Goal: Task Accomplishment & Management: Use online tool/utility

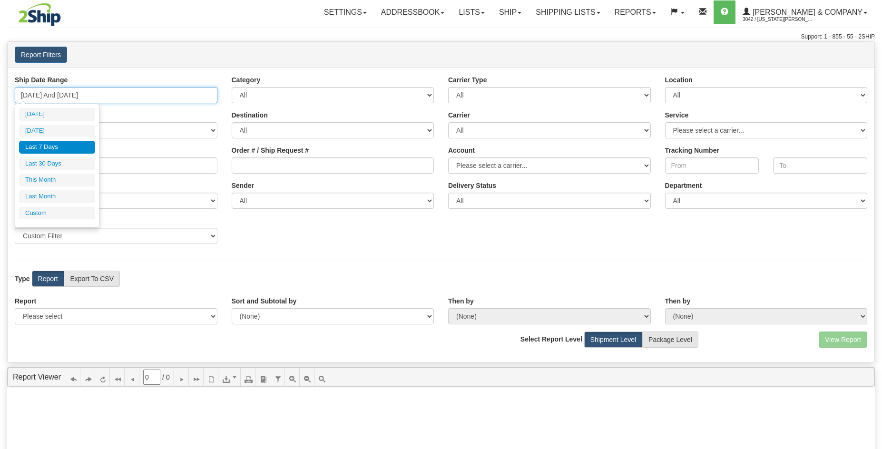
click at [101, 100] on input "[DATE] And [DATE]" at bounding box center [116, 95] width 203 height 16
click at [65, 161] on li "Last 30 Days" at bounding box center [57, 164] width 76 height 13
type input "[DATE] And [DATE]"
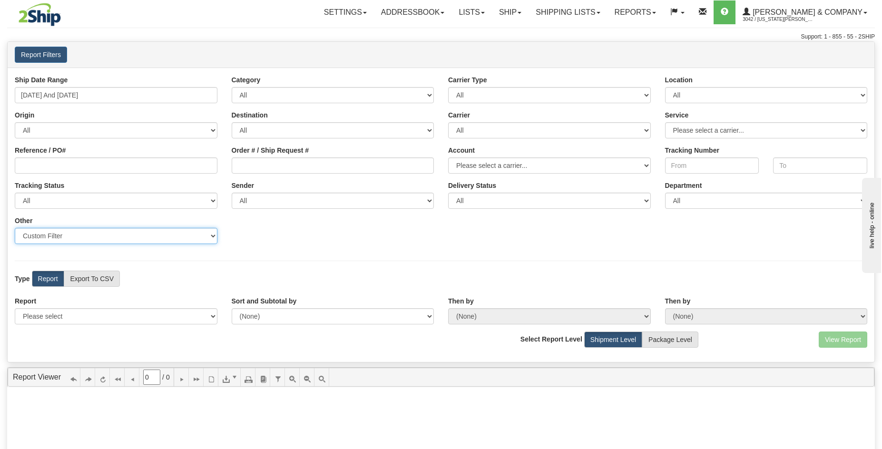
click at [115, 242] on select "Sender Company Sender Contact Sender Country Sender State Sender City Sender Zi…" at bounding box center [116, 236] width 203 height 16
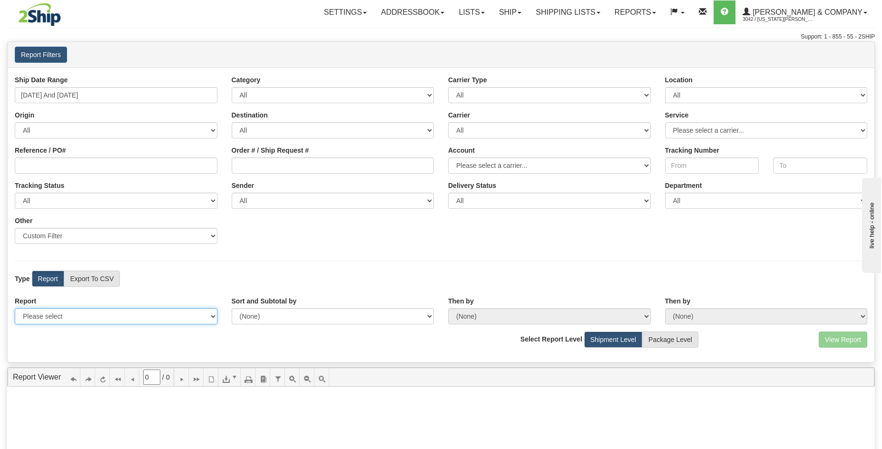
click at [116, 321] on select "Please select 1 Line Shipment Report Address Detail Basic Shipment Overview Can…" at bounding box center [116, 316] width 203 height 16
select select "Users\Tracking Detail.trdx"
click at [15, 308] on select "Please select 1 Line Shipment Report Address Detail Basic Shipment Overview Can…" at bounding box center [116, 316] width 203 height 16
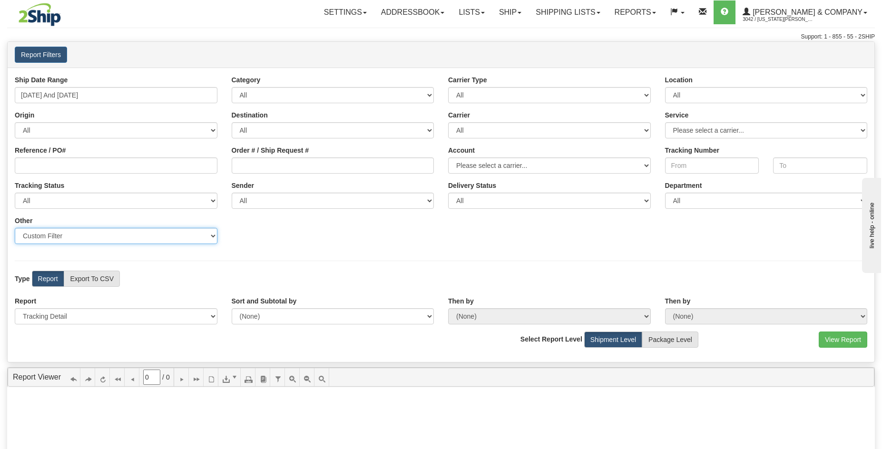
click at [128, 235] on select "Sender Company Sender Contact Sender Country Sender State Sender City Sender Zi…" at bounding box center [116, 236] width 203 height 16
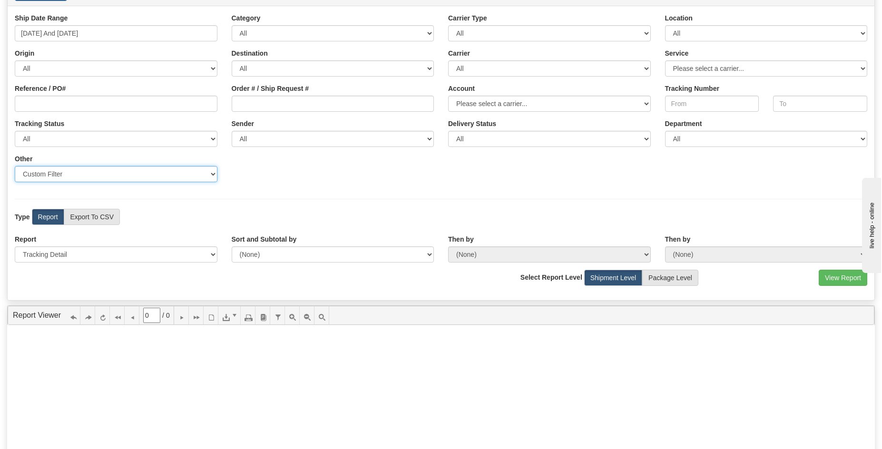
scroll to position [79, 0]
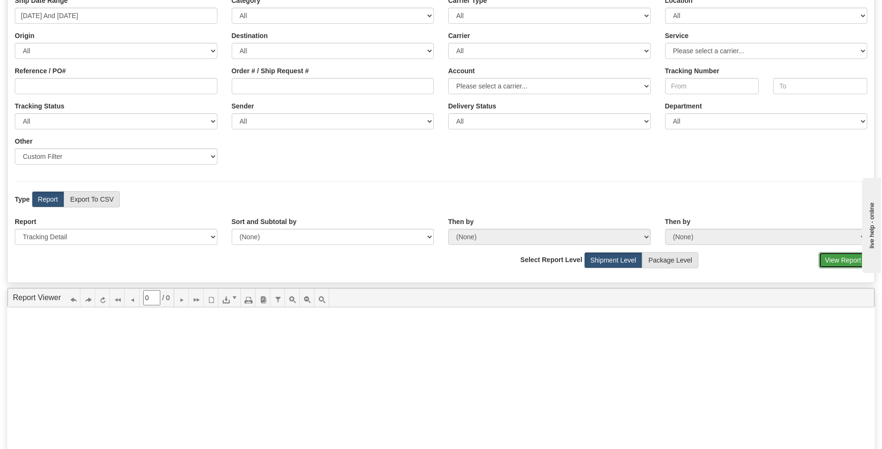
click at [832, 254] on button "View Report" at bounding box center [843, 260] width 49 height 16
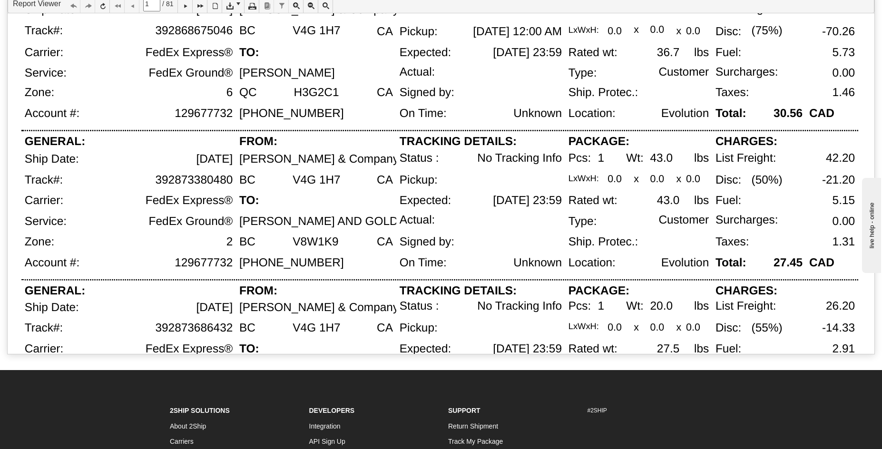
scroll to position [450, 0]
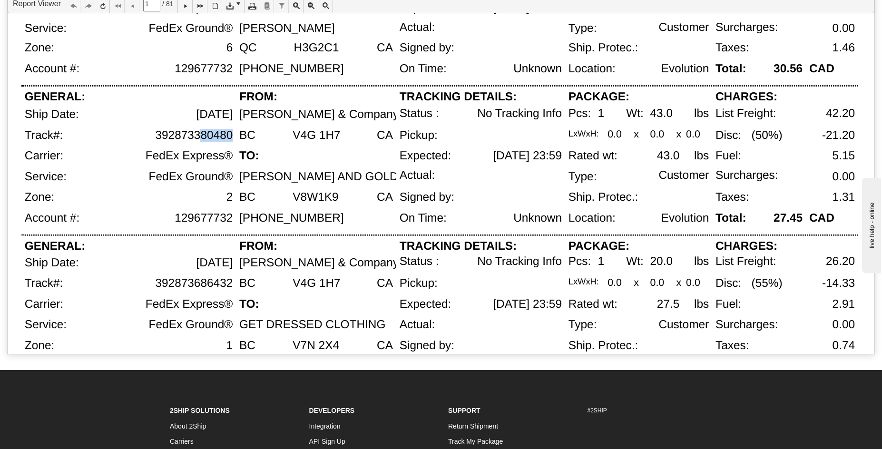
drag, startPoint x: 220, startPoint y: 136, endPoint x: 200, endPoint y: 136, distance: 19.5
click at [200, 136] on div "392873380480" at bounding box center [153, 139] width 166 height 21
drag, startPoint x: 154, startPoint y: 136, endPoint x: 232, endPoint y: 135, distance: 78.1
click at [232, 135] on div "392873380480" at bounding box center [153, 139] width 166 height 21
copy div "392873380480"
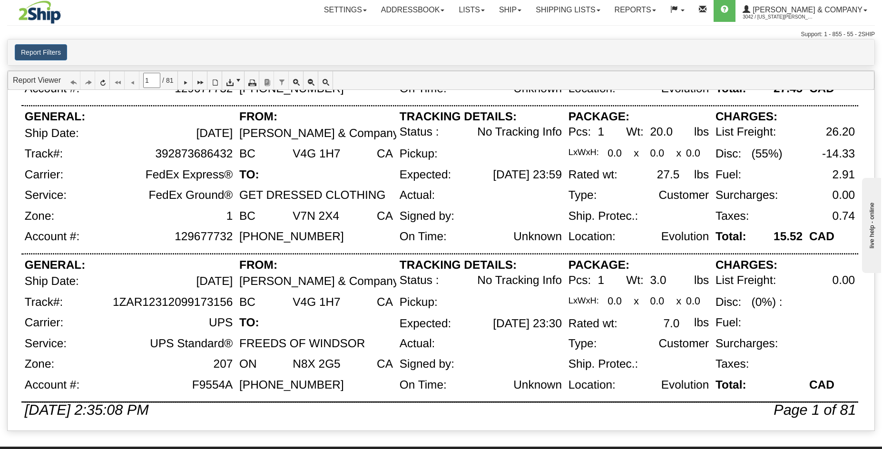
scroll to position [655, 0]
click at [188, 81] on icon at bounding box center [185, 80] width 7 height 7
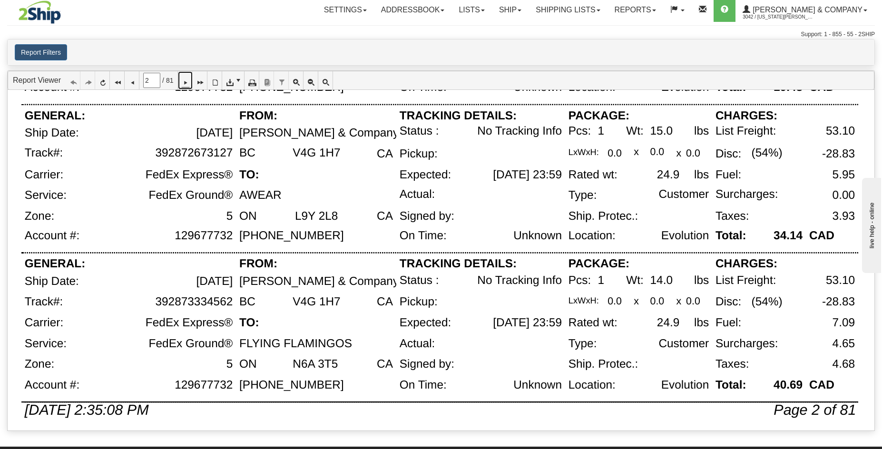
scroll to position [620, 0]
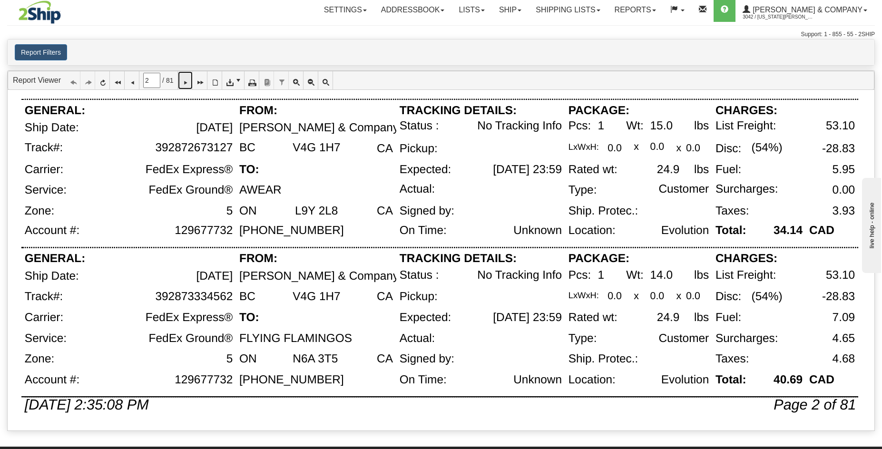
click at [188, 83] on icon at bounding box center [185, 80] width 7 height 7
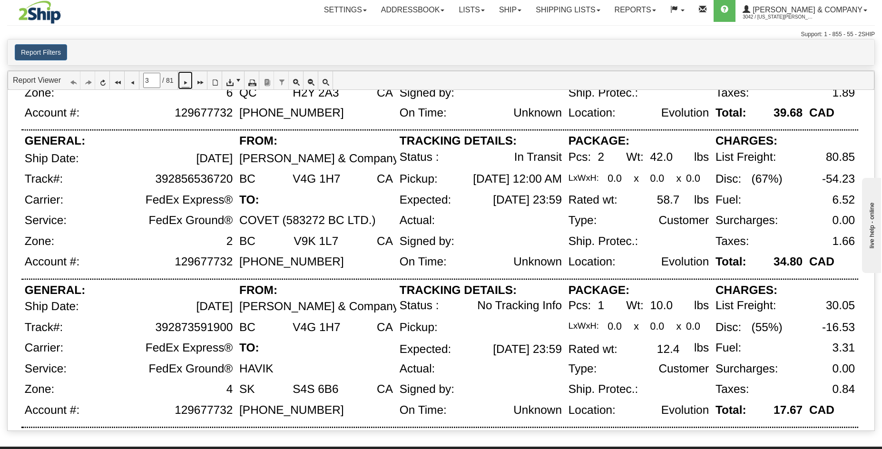
scroll to position [129, 0]
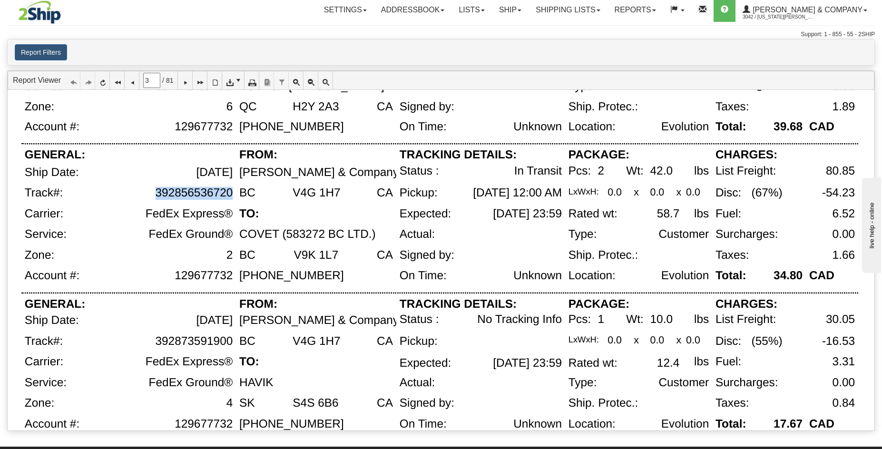
drag, startPoint x: 157, startPoint y: 194, endPoint x: 232, endPoint y: 191, distance: 75.7
click at [232, 191] on div "392856536720" at bounding box center [194, 193] width 78 height 13
copy div "392856536720"
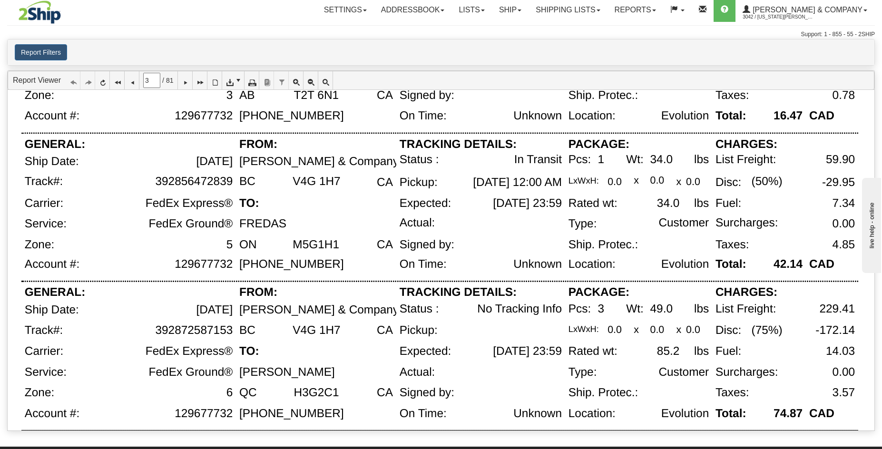
scroll to position [620, 0]
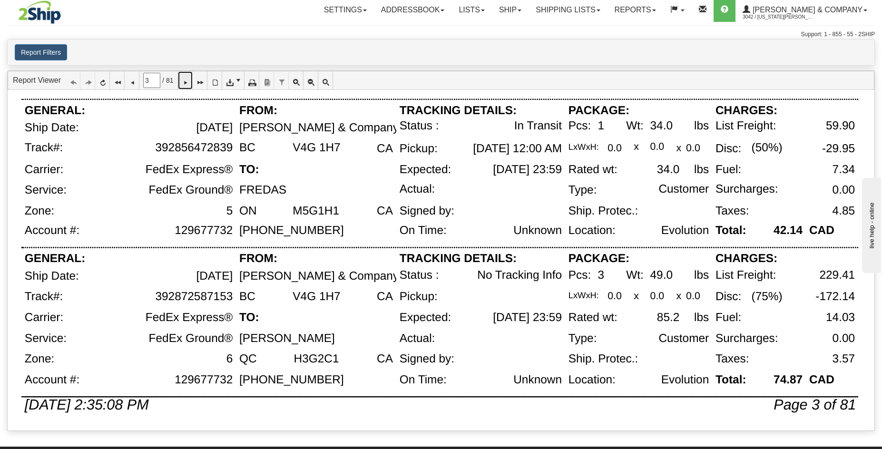
click at [188, 84] on icon at bounding box center [185, 80] width 7 height 7
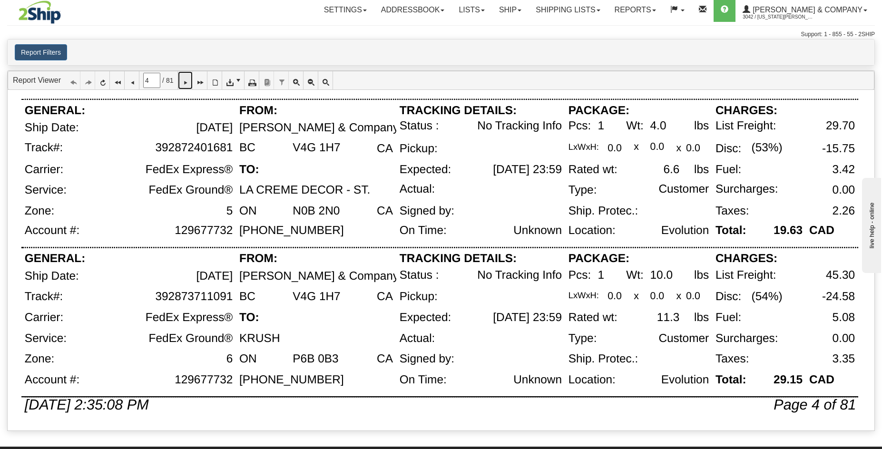
click at [188, 83] on icon at bounding box center [185, 80] width 7 height 7
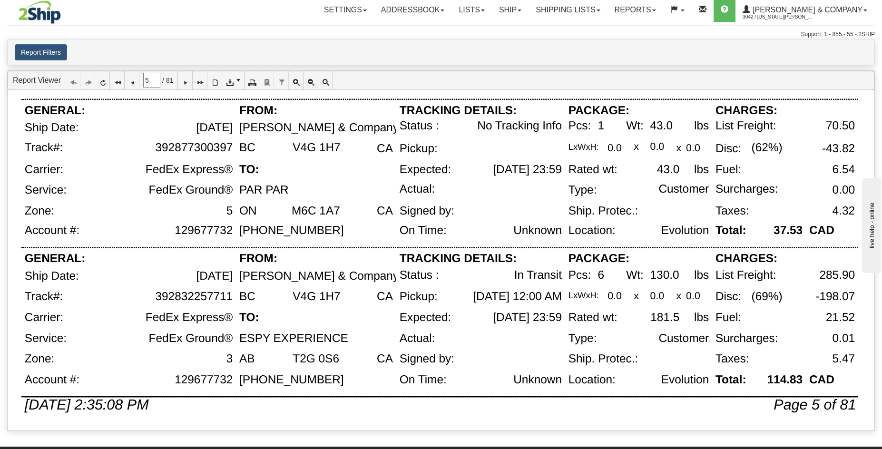
drag, startPoint x: 158, startPoint y: 299, endPoint x: 233, endPoint y: 298, distance: 74.3
click at [233, 298] on div "392832257711" at bounding box center [153, 301] width 166 height 21
drag, startPoint x: 155, startPoint y: 297, endPoint x: 231, endPoint y: 296, distance: 76.2
click at [231, 296] on div "392832257711" at bounding box center [153, 301] width 166 height 21
copy div "392832257711"
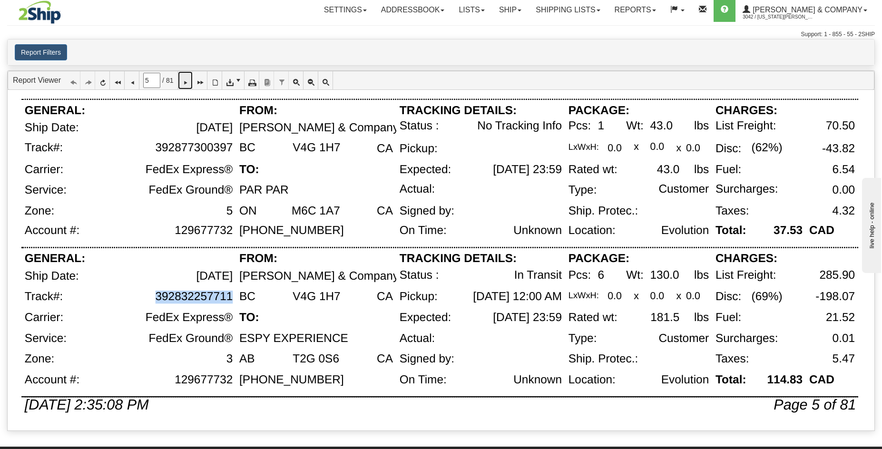
click at [188, 83] on icon at bounding box center [185, 80] width 7 height 7
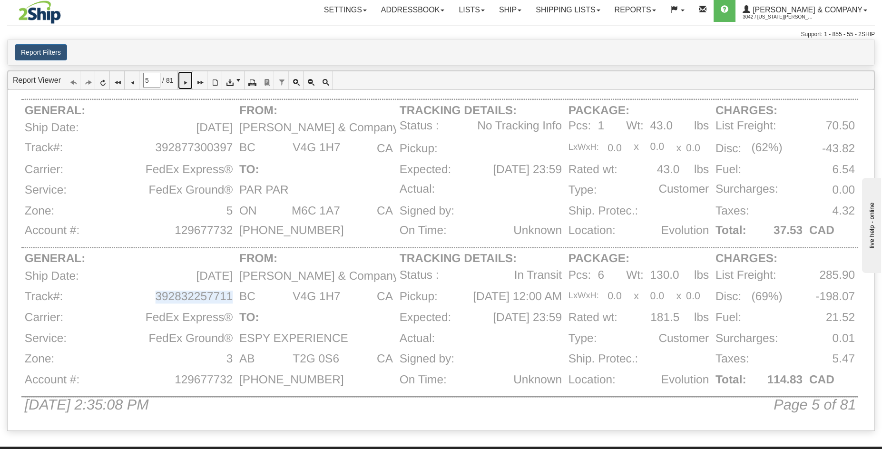
click at [188, 83] on icon at bounding box center [185, 80] width 7 height 7
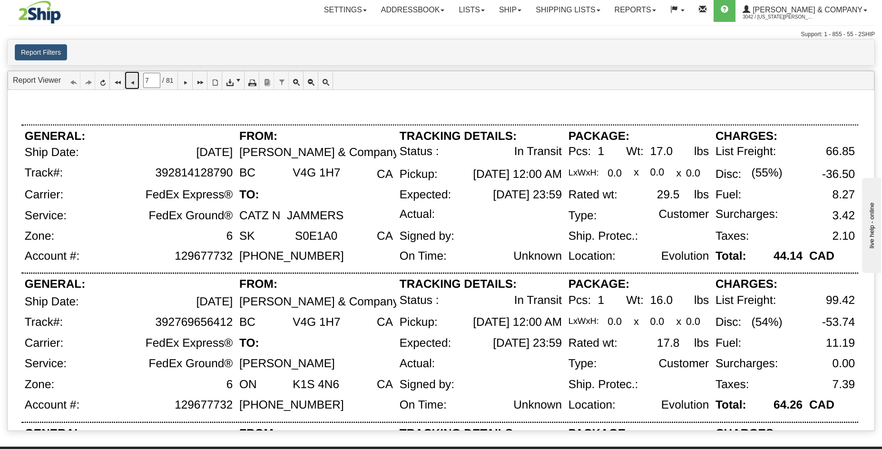
click at [135, 84] on icon at bounding box center [132, 80] width 7 height 7
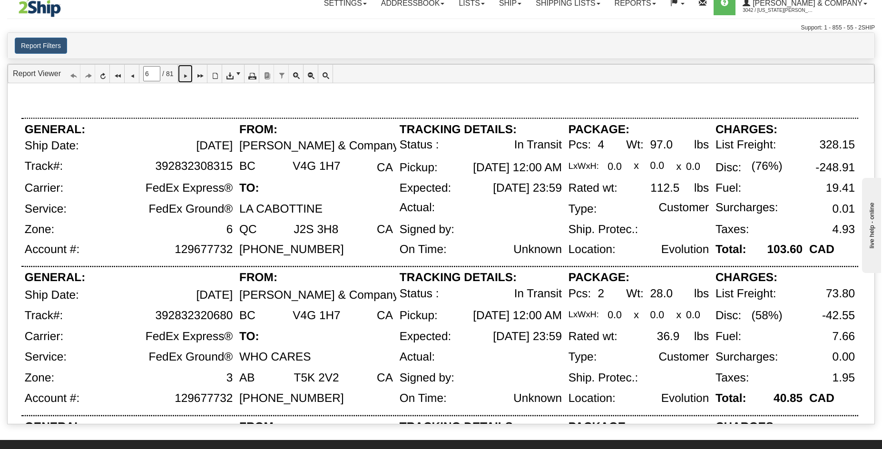
click at [188, 72] on icon at bounding box center [185, 73] width 7 height 7
type input "7"
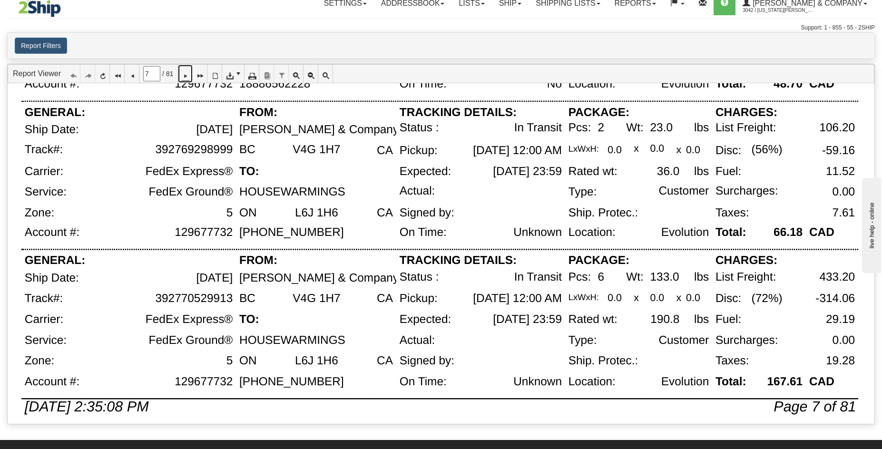
scroll to position [620, 0]
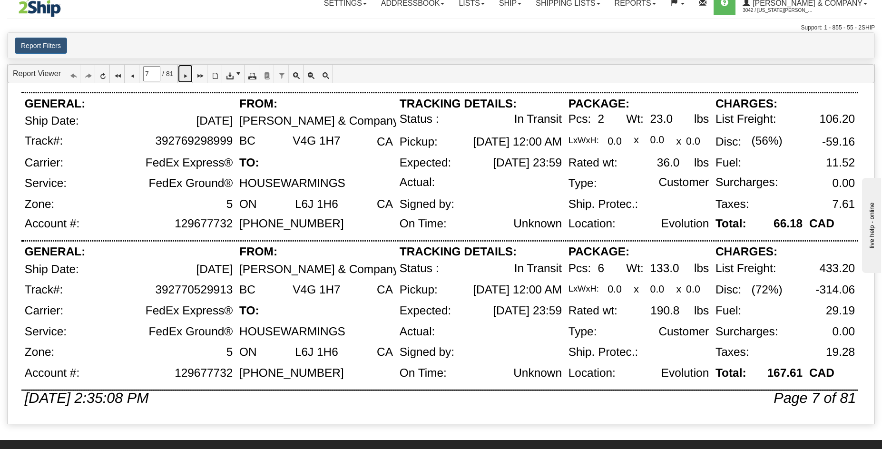
click at [188, 70] on icon at bounding box center [185, 73] width 7 height 7
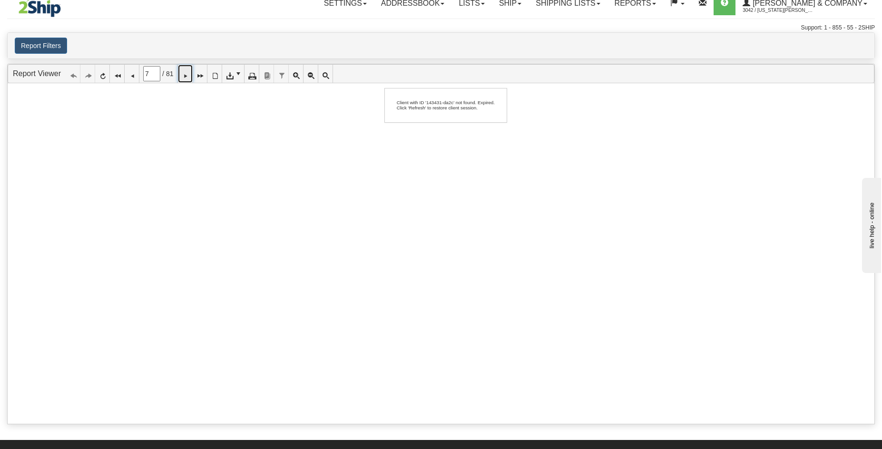
scroll to position [0, 0]
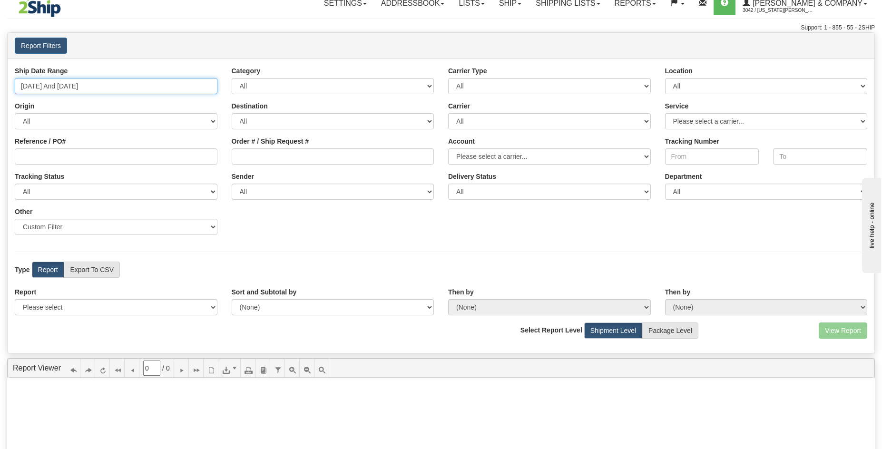
click at [122, 89] on input "[DATE] And [DATE]" at bounding box center [116, 86] width 203 height 16
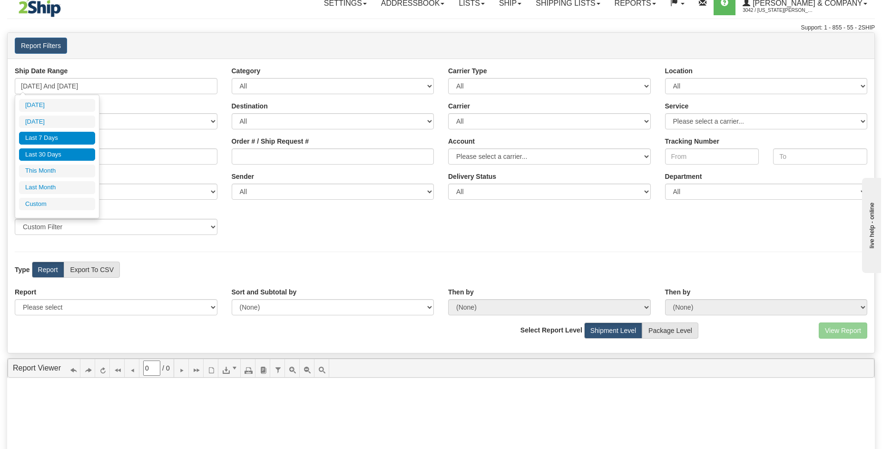
click at [70, 153] on li "Last 30 Days" at bounding box center [57, 154] width 76 height 13
type input "[DATE] And [DATE]"
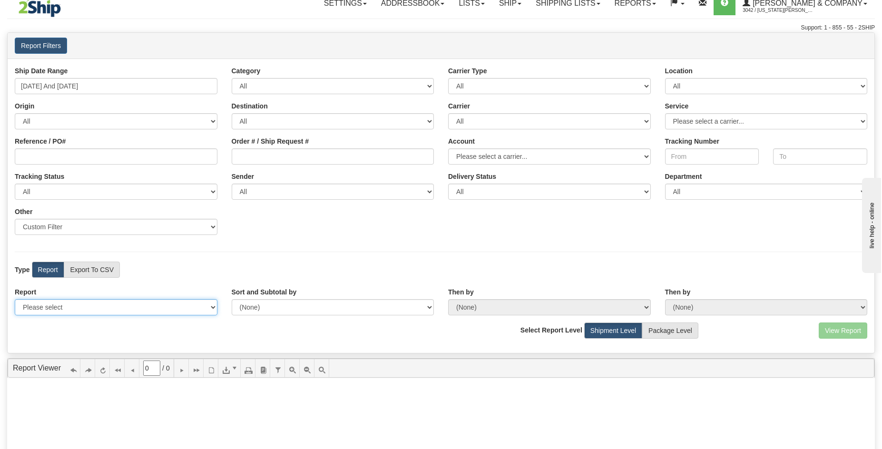
click at [69, 307] on select "Please select 1 Line Shipment Report Address Detail Basic Shipment Overview Can…" at bounding box center [116, 307] width 203 height 16
select select "Users\Tracking Detail.trdx"
click at [15, 299] on select "Please select 1 Line Shipment Report Address Detail Basic Shipment Overview Can…" at bounding box center [116, 307] width 203 height 16
click at [861, 333] on button "View Report" at bounding box center [843, 331] width 49 height 16
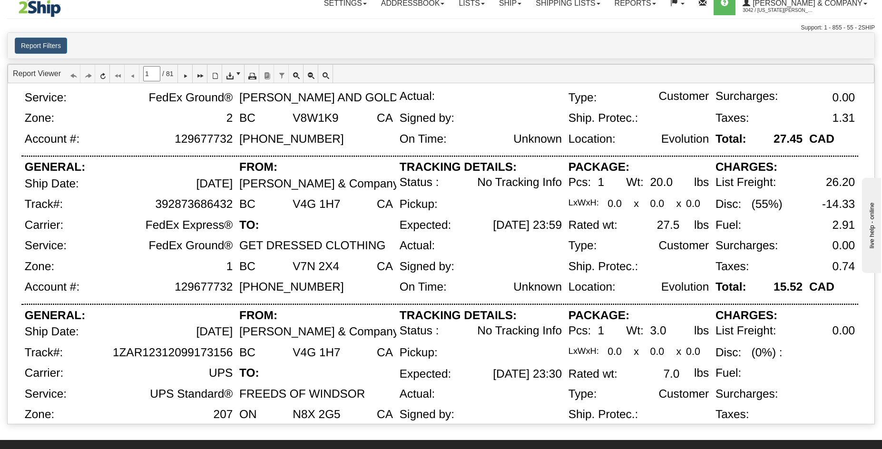
scroll to position [661, 0]
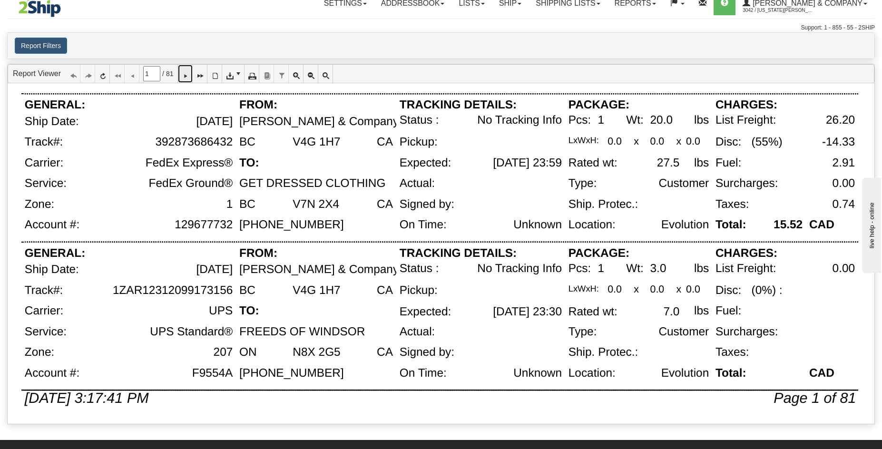
click at [188, 74] on icon at bounding box center [185, 73] width 7 height 7
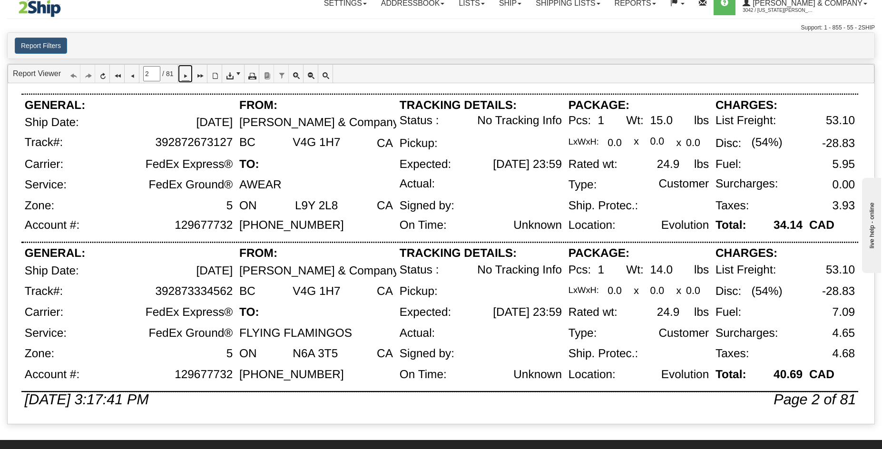
scroll to position [620, 0]
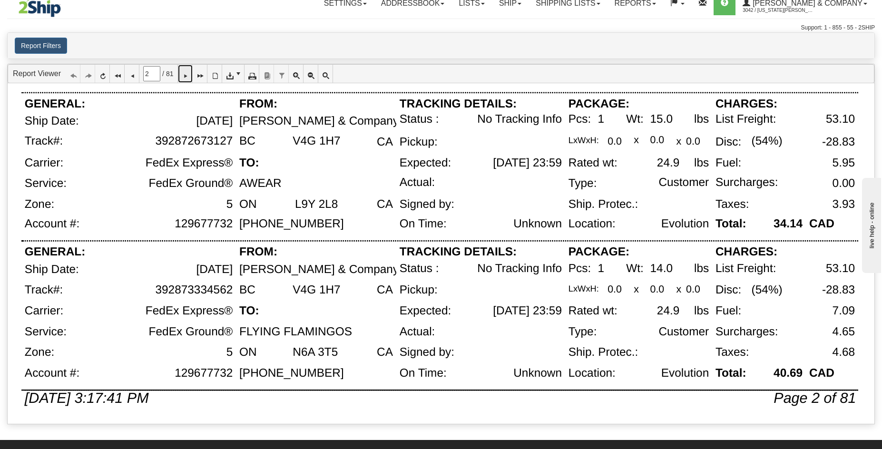
click at [188, 73] on icon at bounding box center [185, 73] width 7 height 7
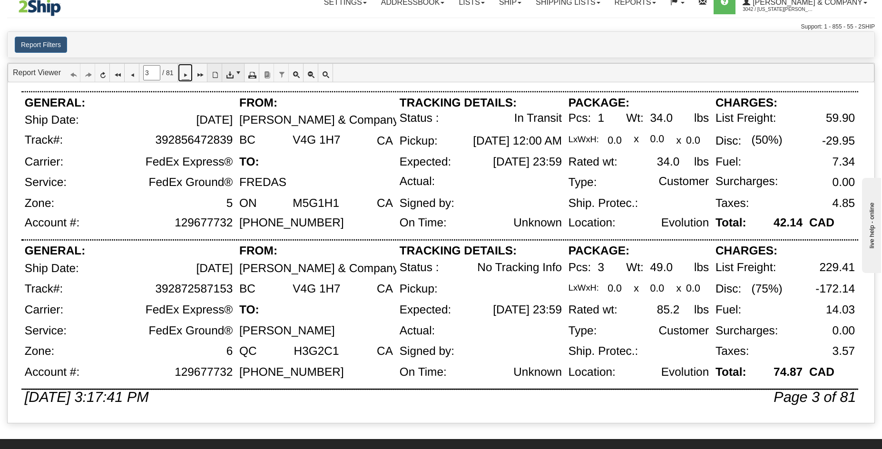
scroll to position [11, 0]
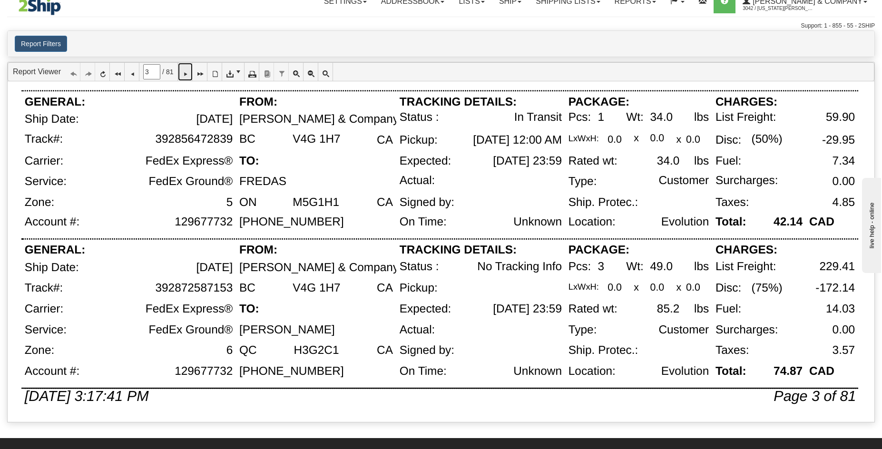
click at [188, 74] on icon at bounding box center [185, 72] width 7 height 7
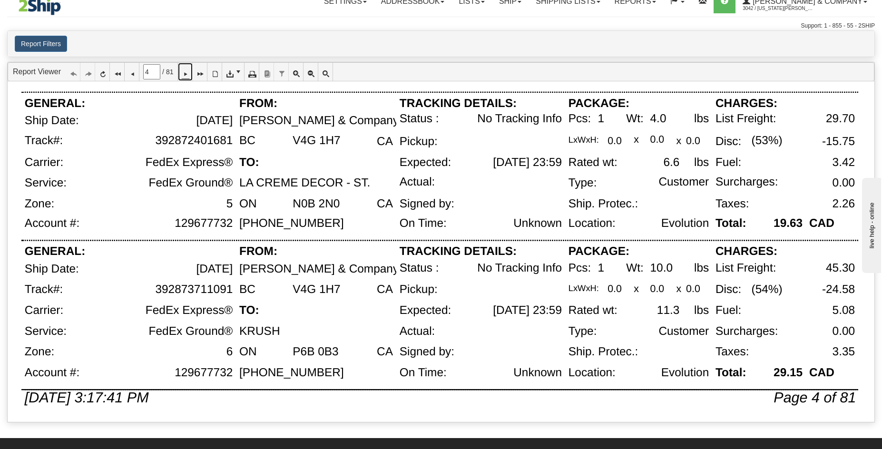
scroll to position [620, 0]
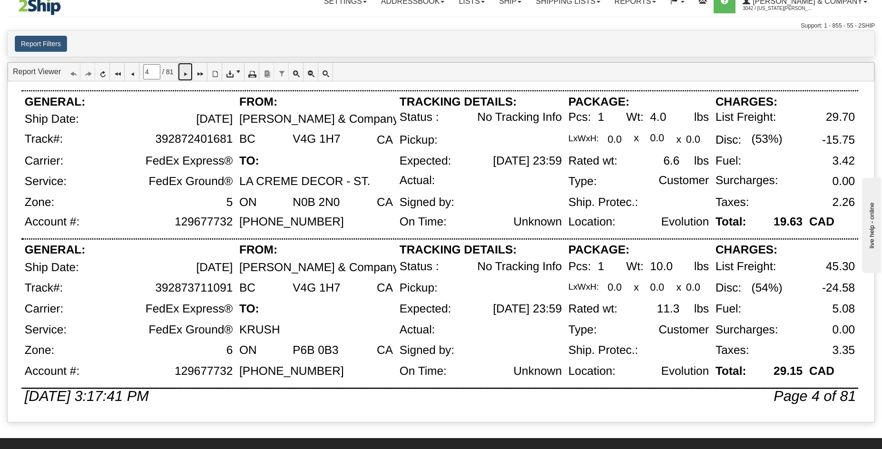
click at [186, 69] on link at bounding box center [185, 72] width 15 height 18
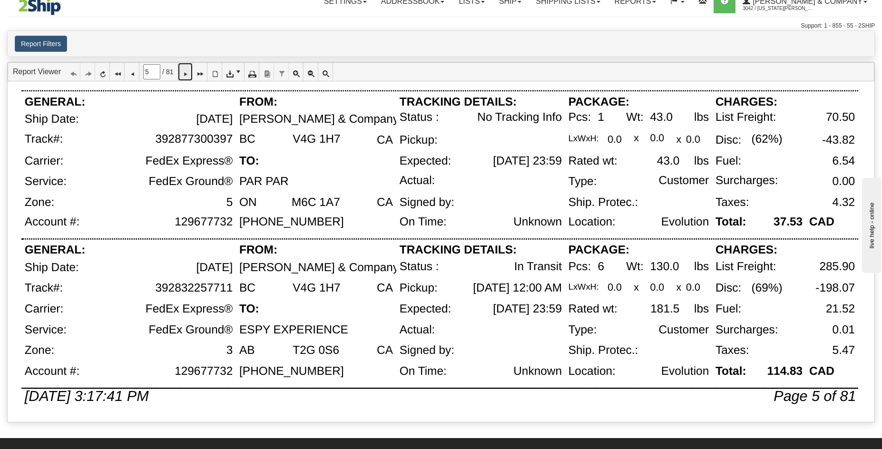
click at [188, 74] on icon at bounding box center [185, 72] width 7 height 7
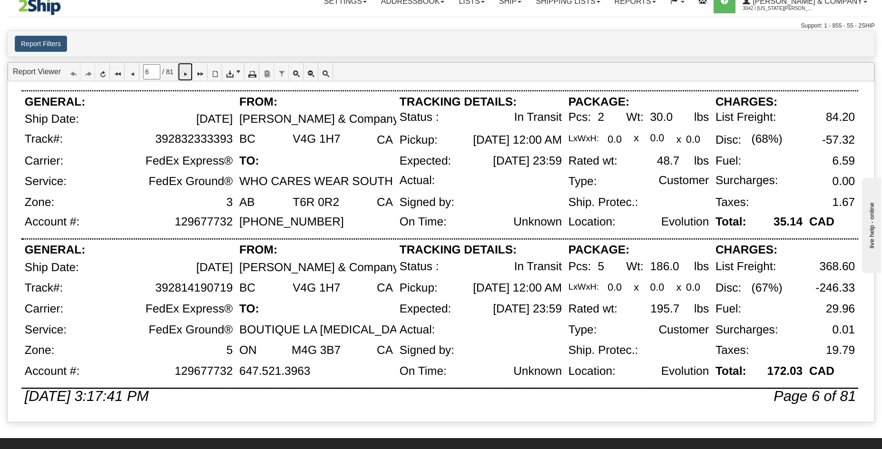
click at [188, 74] on icon at bounding box center [185, 72] width 7 height 7
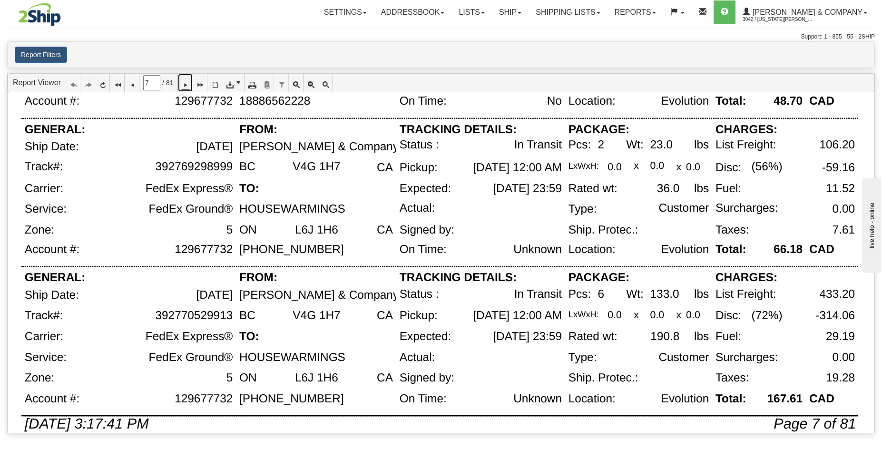
scroll to position [601, 0]
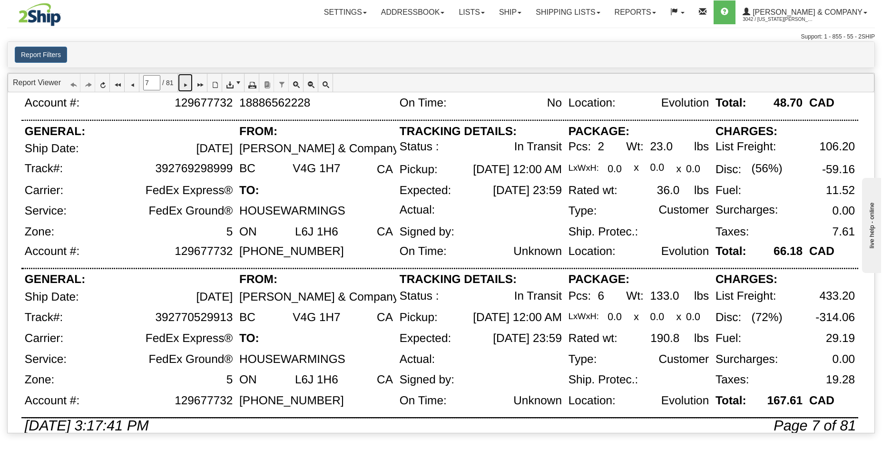
click at [188, 86] on icon at bounding box center [185, 82] width 7 height 7
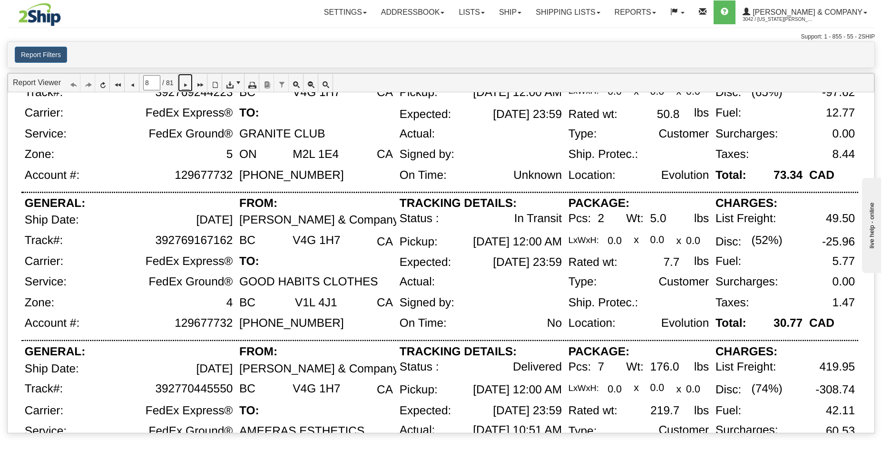
scroll to position [381, 0]
drag, startPoint x: 228, startPoint y: 240, endPoint x: 157, endPoint y: 240, distance: 70.9
click at [157, 239] on div "392769167162" at bounding box center [194, 240] width 78 height 13
copy div "392769167162"
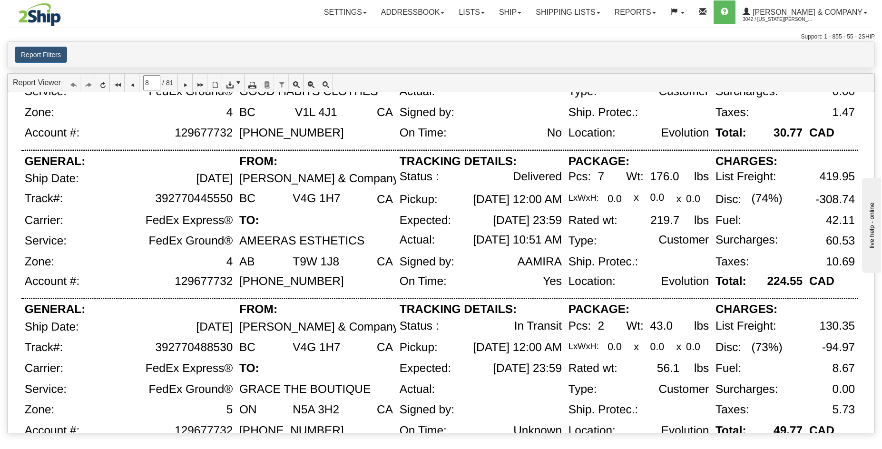
scroll to position [620, 0]
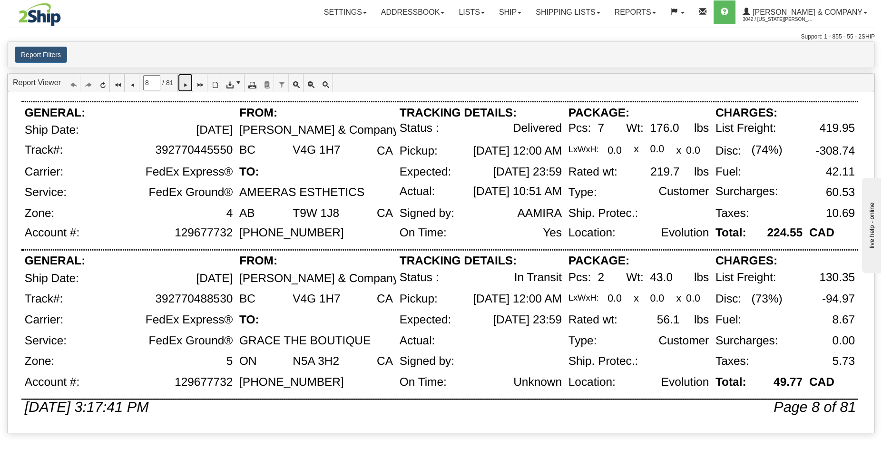
click at [188, 86] on icon at bounding box center [185, 82] width 7 height 7
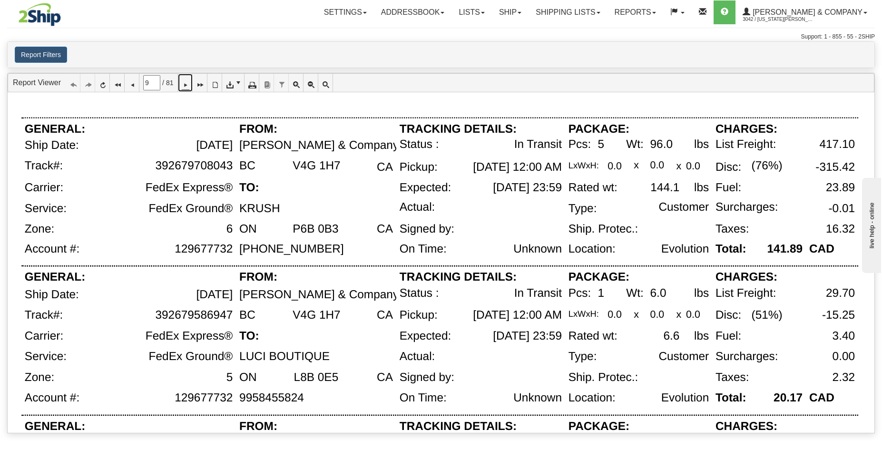
scroll to position [36, 0]
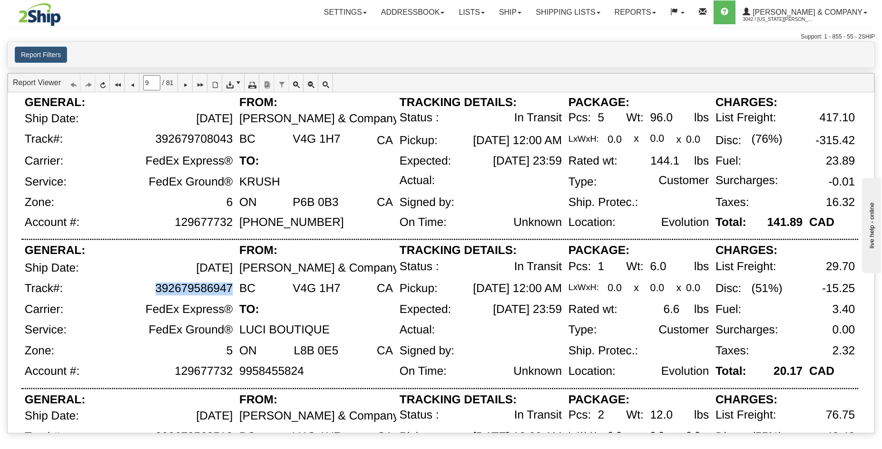
drag, startPoint x: 232, startPoint y: 291, endPoint x: 156, endPoint y: 290, distance: 76.6
click at [156, 290] on div "392679586947" at bounding box center [194, 288] width 78 height 13
copy div "392679586947"
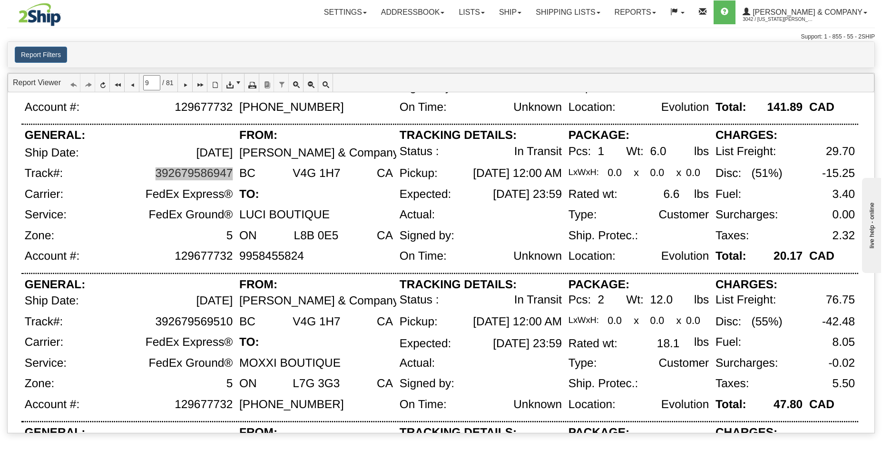
scroll to position [158, 0]
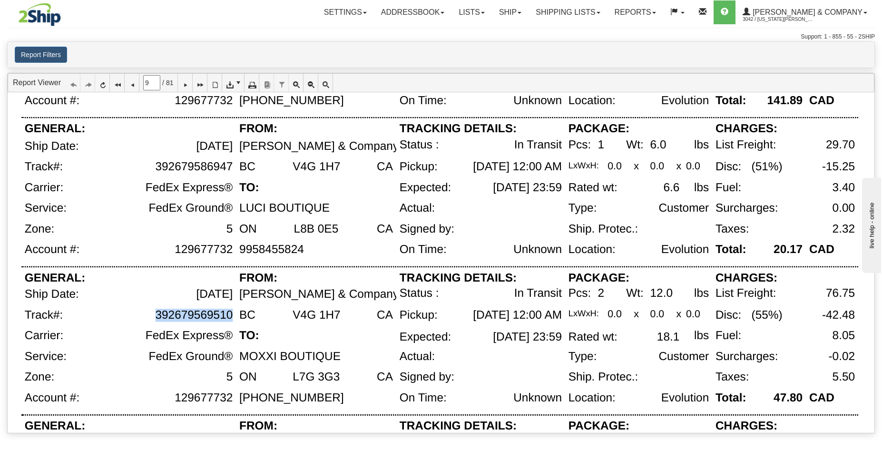
drag, startPoint x: 230, startPoint y: 316, endPoint x: 154, endPoint y: 317, distance: 76.2
click at [154, 317] on div "392679569510" at bounding box center [153, 319] width 166 height 21
copy div "392679569510"
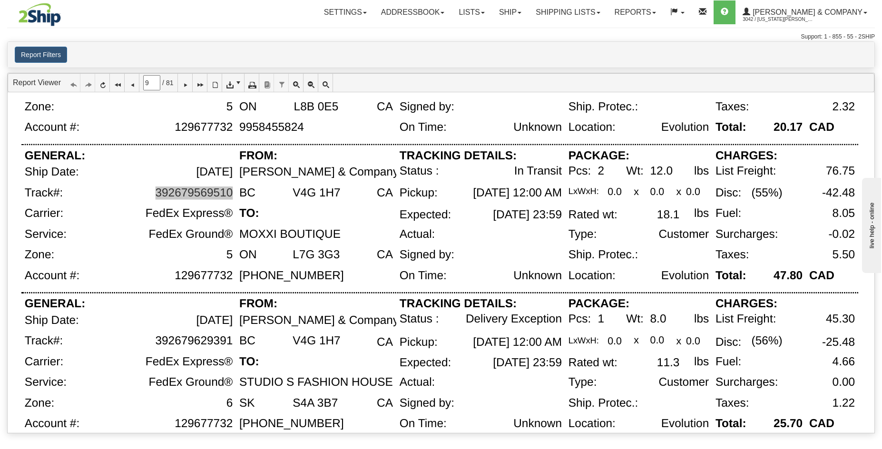
scroll to position [333, 0]
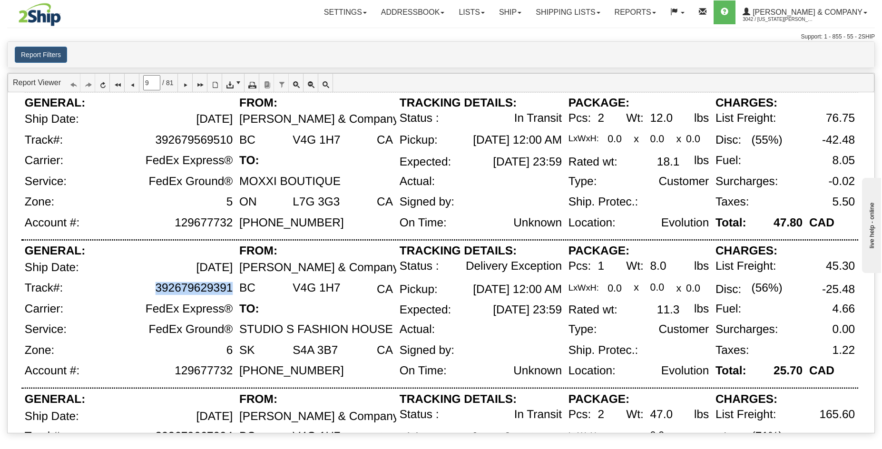
drag, startPoint x: 157, startPoint y: 288, endPoint x: 231, endPoint y: 288, distance: 74.7
click at [231, 288] on div "392679629391" at bounding box center [194, 288] width 78 height 13
copy div "392679629391"
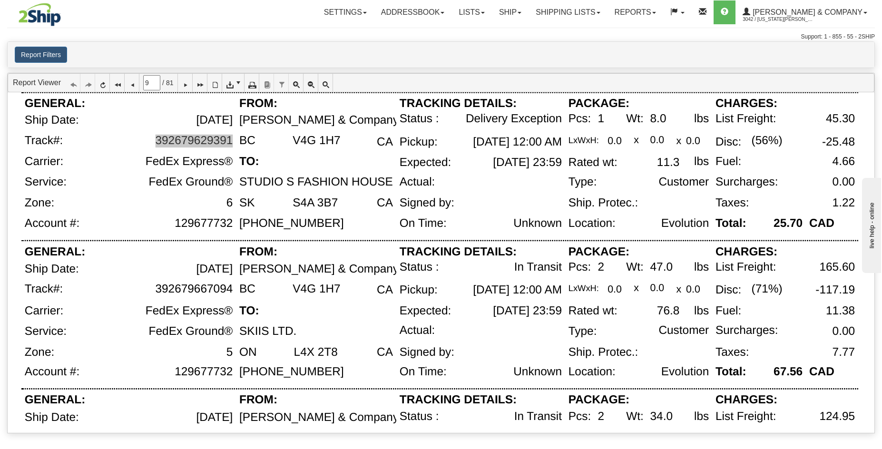
scroll to position [479, 0]
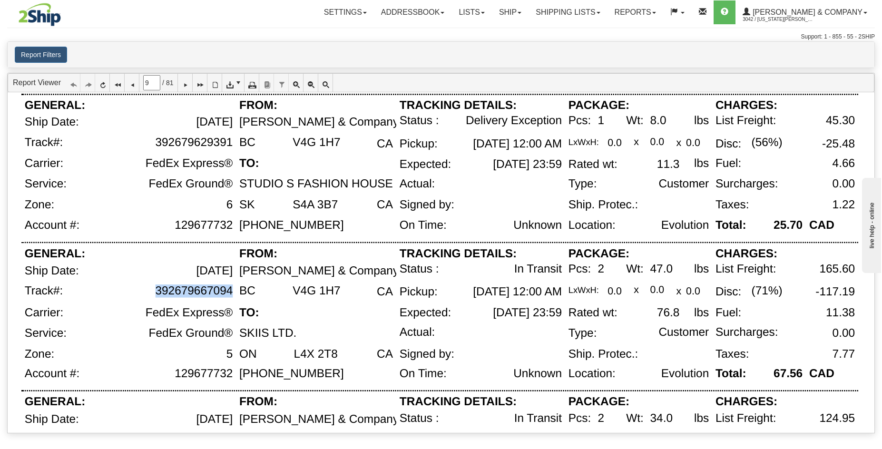
drag, startPoint x: 230, startPoint y: 292, endPoint x: 149, endPoint y: 293, distance: 80.9
click at [149, 293] on div "392679667094" at bounding box center [153, 296] width 166 height 22
copy div "392679667094"
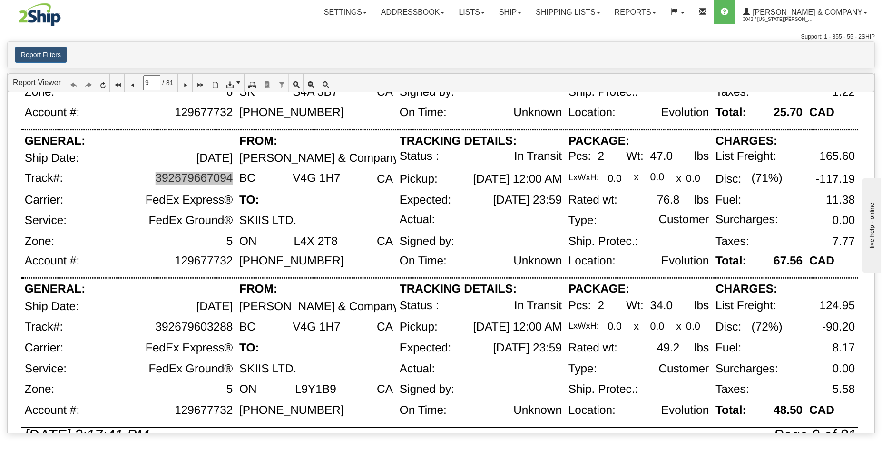
scroll to position [607, 0]
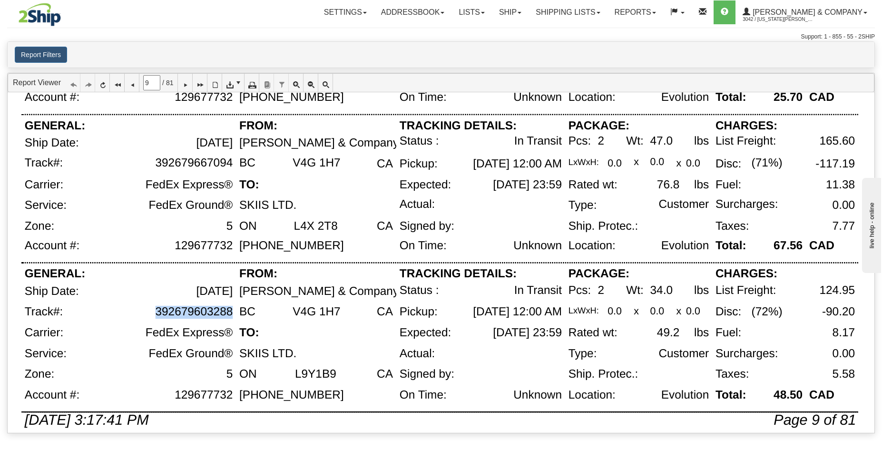
drag, startPoint x: 232, startPoint y: 315, endPoint x: 155, endPoint y: 316, distance: 77.1
click at [156, 316] on div "392679603288" at bounding box center [194, 312] width 78 height 13
copy div "392679603288"
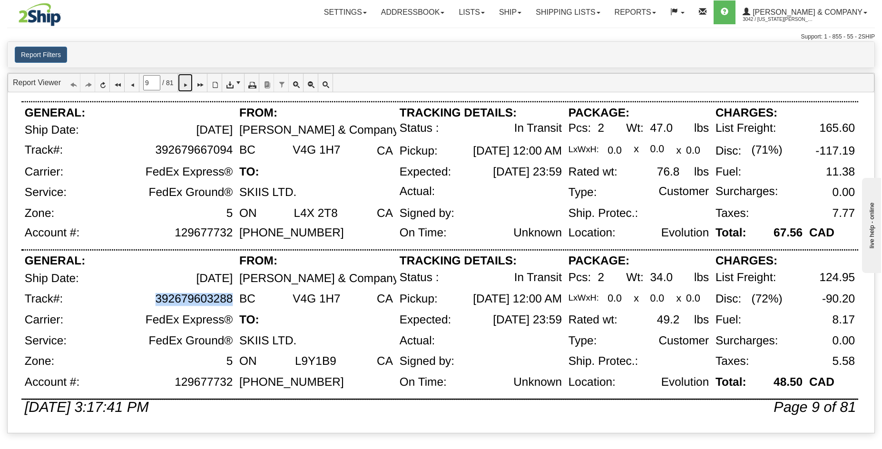
click at [188, 84] on icon at bounding box center [185, 82] width 7 height 7
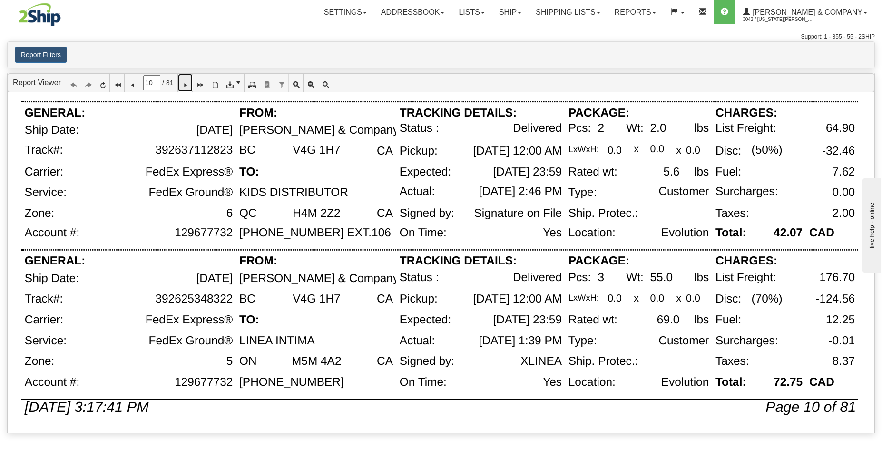
click at [188, 86] on icon at bounding box center [185, 82] width 7 height 7
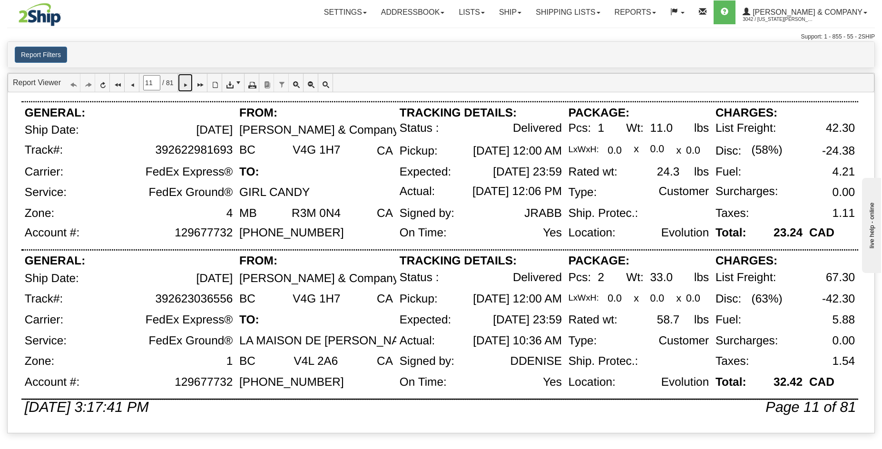
click at [188, 86] on icon at bounding box center [185, 82] width 7 height 7
click at [193, 87] on link at bounding box center [185, 83] width 15 height 18
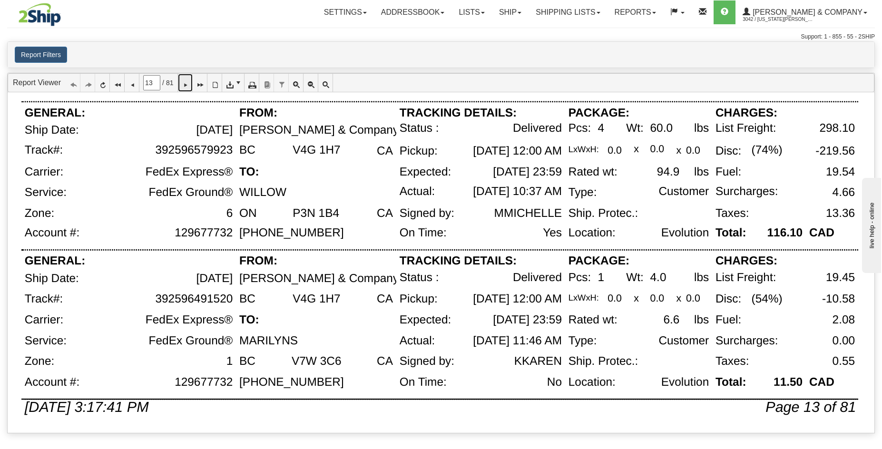
click at [188, 81] on icon at bounding box center [185, 82] width 7 height 7
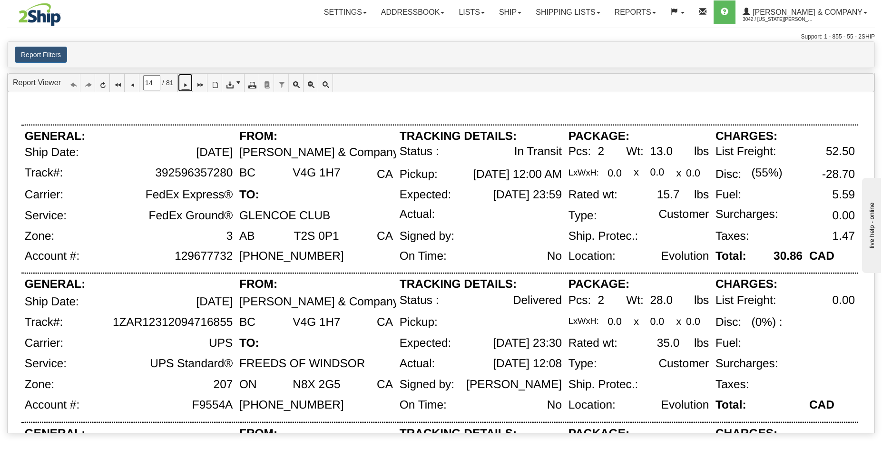
scroll to position [8, 0]
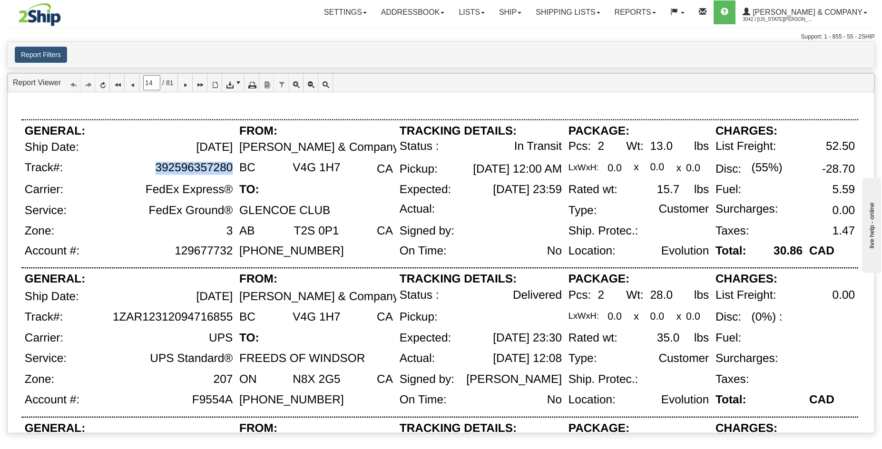
drag, startPoint x: 231, startPoint y: 170, endPoint x: 155, endPoint y: 169, distance: 75.7
click at [155, 169] on div "392596357280" at bounding box center [194, 168] width 78 height 13
copy div "392596357280"
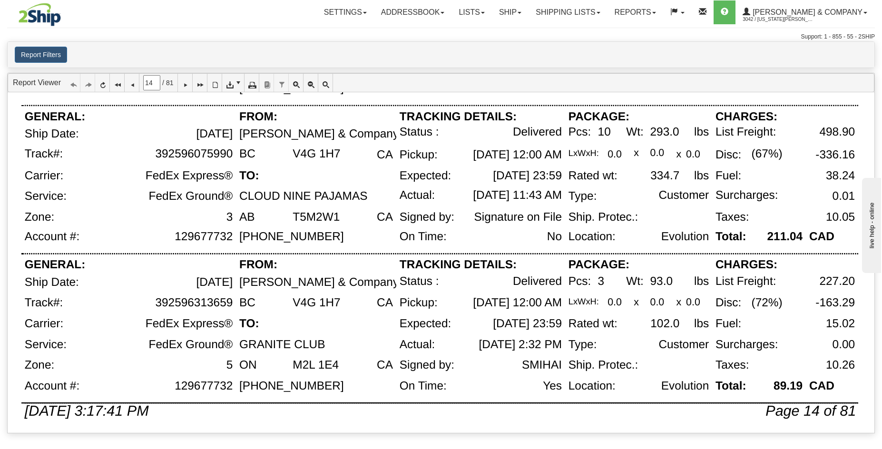
scroll to position [620, 0]
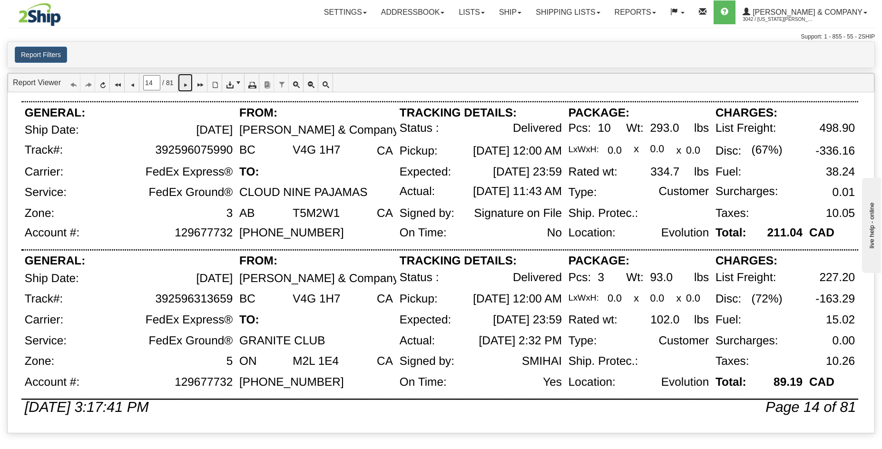
click at [188, 86] on icon at bounding box center [185, 82] width 7 height 7
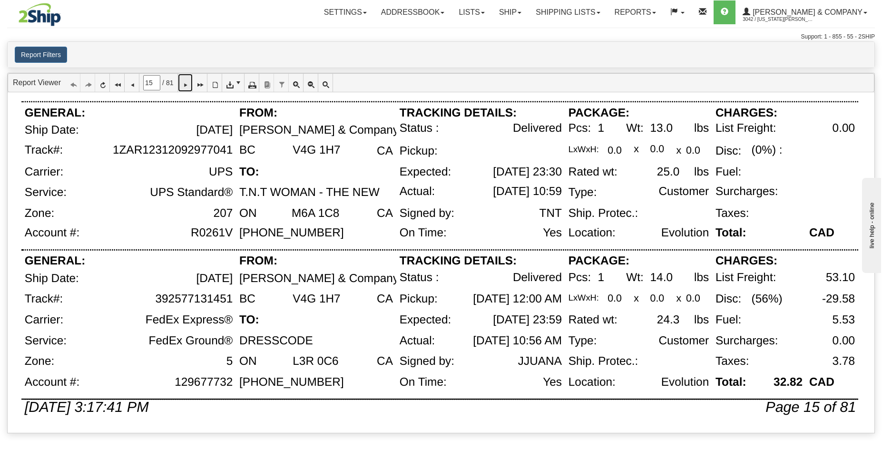
click at [188, 86] on icon at bounding box center [185, 82] width 7 height 7
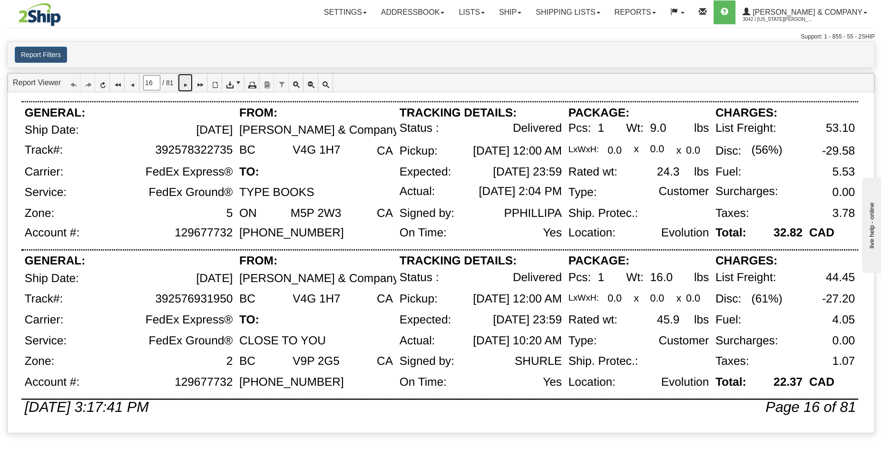
click at [193, 89] on link at bounding box center [185, 83] width 15 height 18
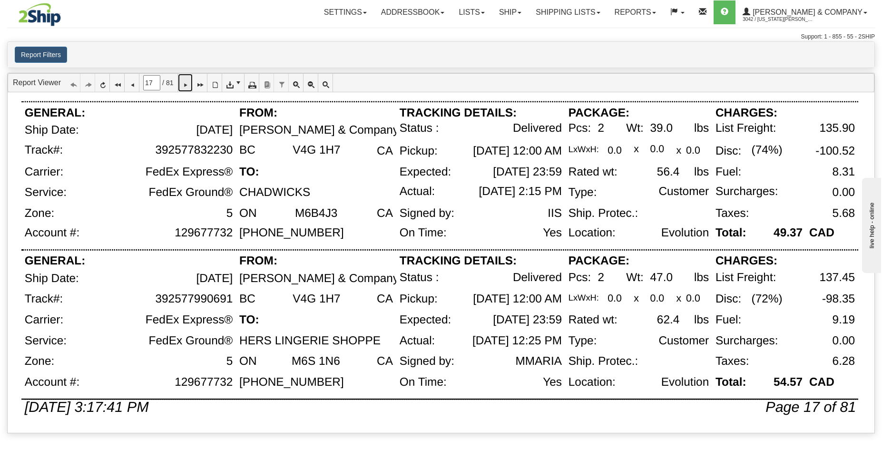
click at [188, 81] on icon at bounding box center [185, 82] width 7 height 7
click at [193, 85] on link at bounding box center [185, 83] width 15 height 18
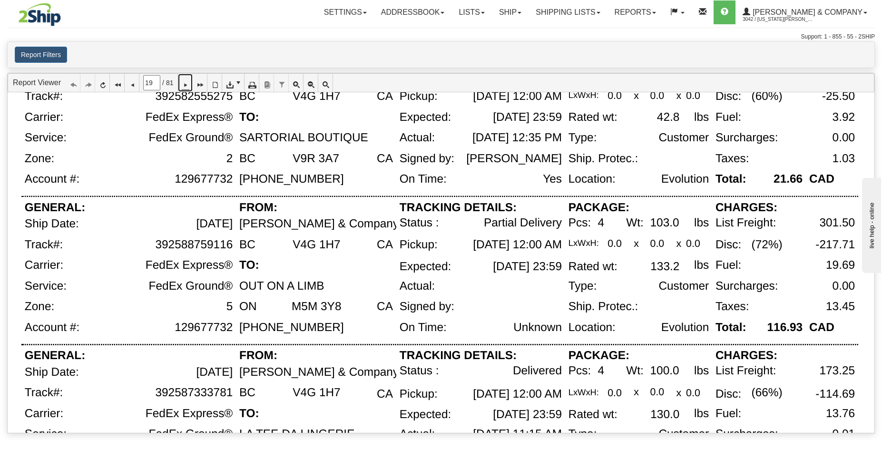
scroll to position [229, 0]
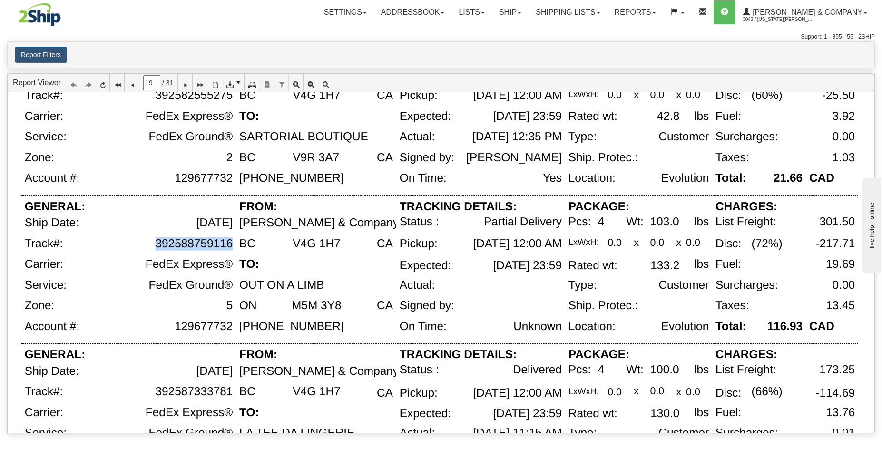
drag, startPoint x: 232, startPoint y: 247, endPoint x: 155, endPoint y: 245, distance: 76.6
click at [155, 245] on div "392588759116" at bounding box center [153, 247] width 166 height 21
copy div "392588759116"
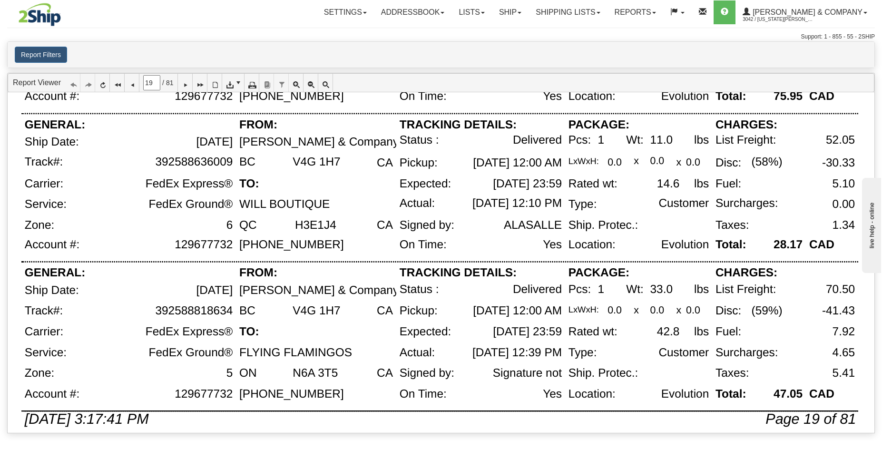
scroll to position [620, 0]
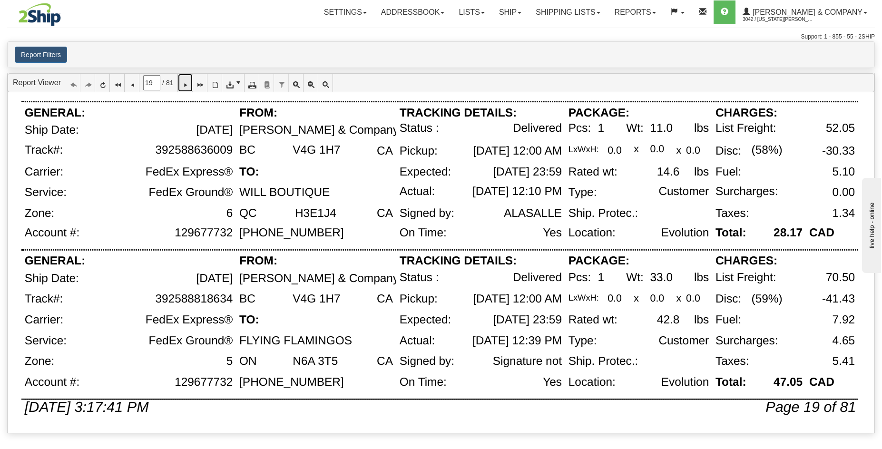
click at [188, 80] on icon at bounding box center [185, 82] width 7 height 7
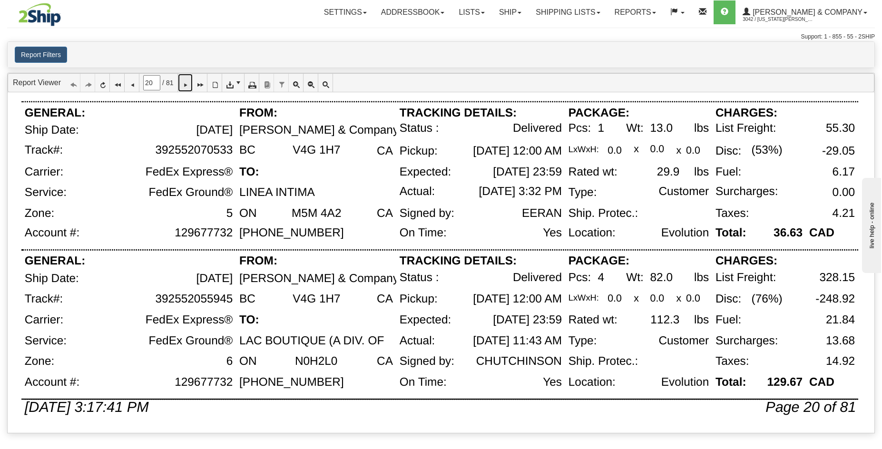
click at [190, 90] on link at bounding box center [185, 83] width 15 height 18
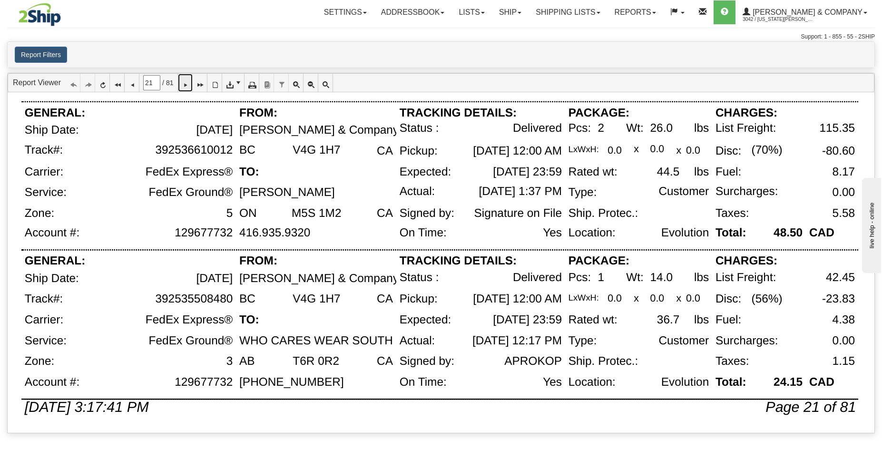
click at [188, 84] on icon at bounding box center [185, 82] width 7 height 7
click at [188, 85] on icon at bounding box center [185, 82] width 7 height 7
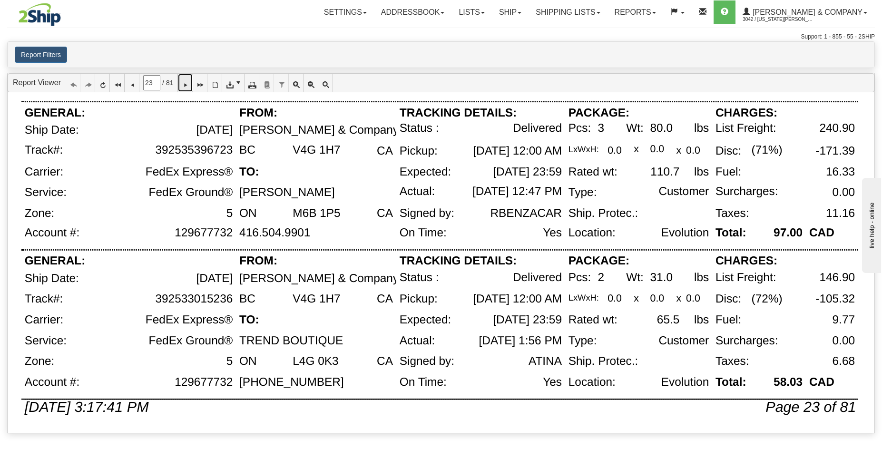
click at [188, 85] on icon at bounding box center [185, 82] width 7 height 7
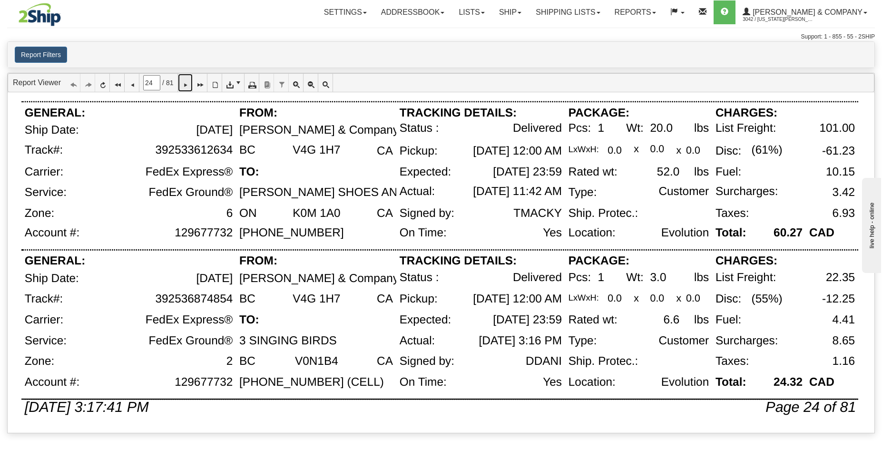
click at [187, 82] on icon at bounding box center [185, 82] width 7 height 7
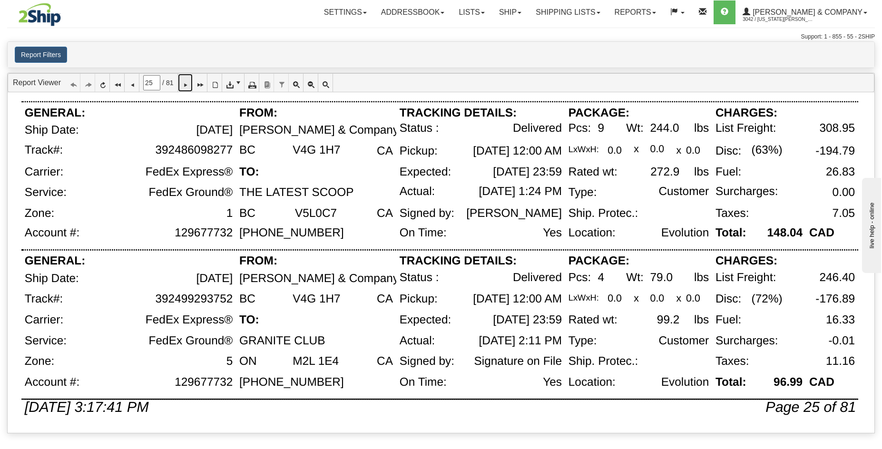
click at [188, 82] on icon at bounding box center [185, 82] width 7 height 7
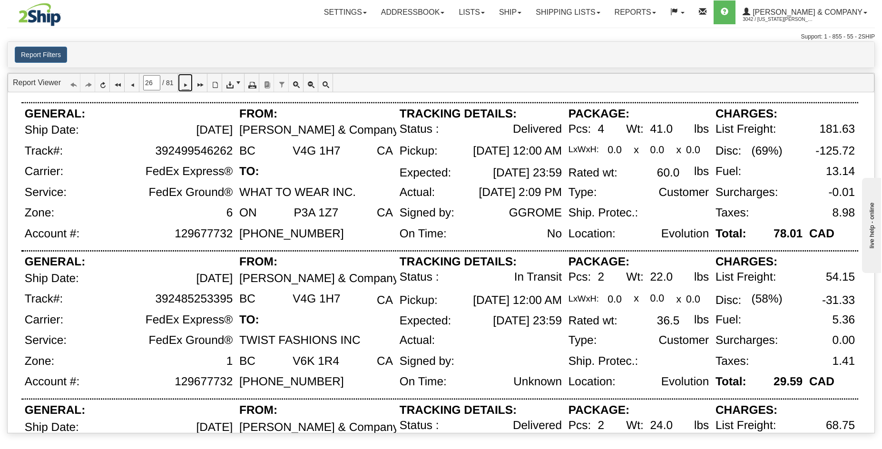
scroll to position [331, 0]
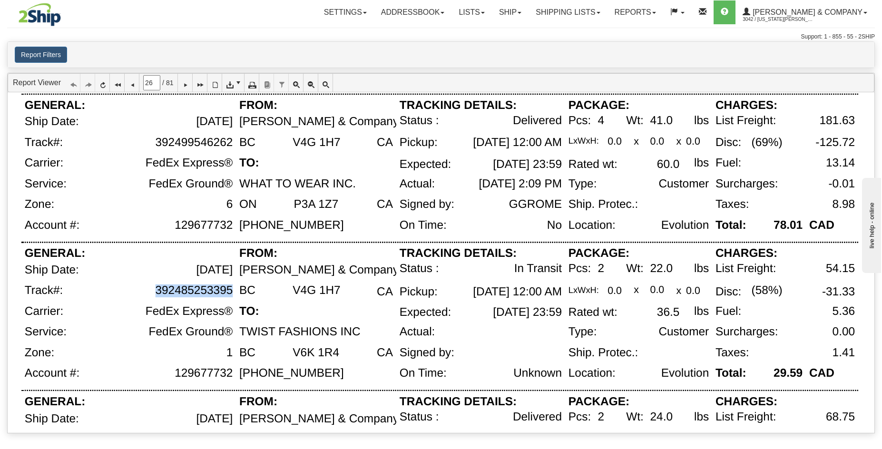
drag, startPoint x: 233, startPoint y: 293, endPoint x: 130, endPoint y: 294, distance: 102.8
click at [153, 294] on div "392485253395" at bounding box center [153, 294] width 166 height 21
copy div "392485253395"
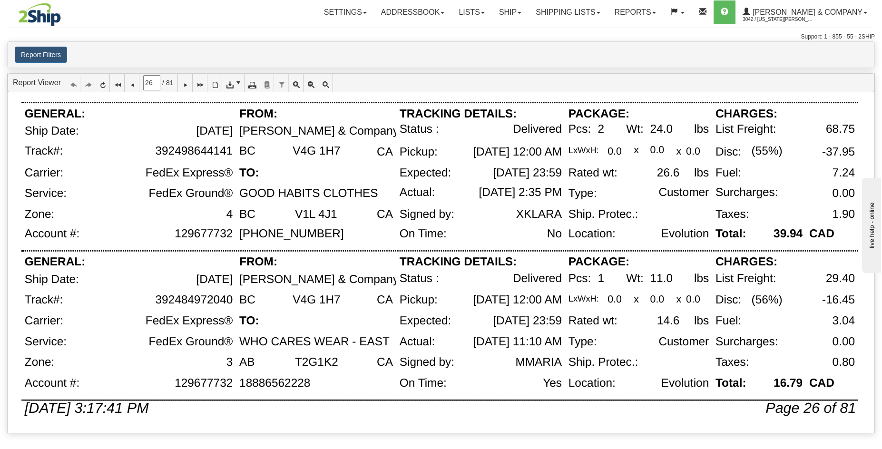
scroll to position [620, 0]
click at [188, 81] on icon at bounding box center [185, 82] width 7 height 7
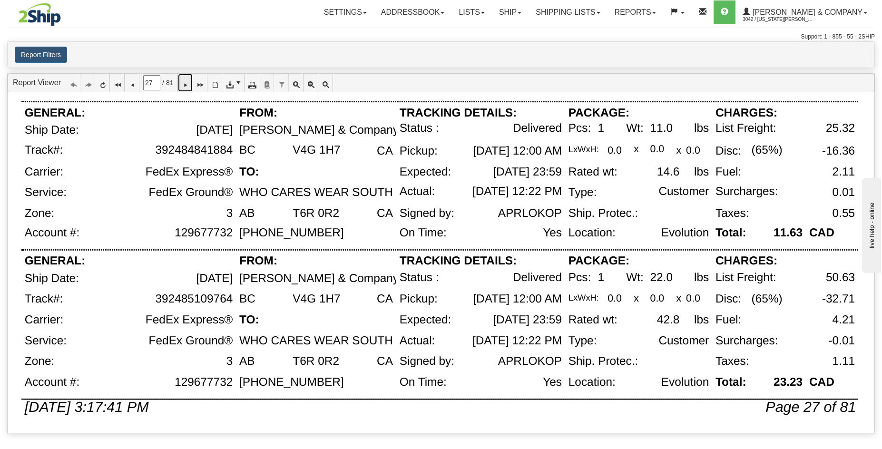
click at [188, 86] on icon at bounding box center [185, 82] width 7 height 7
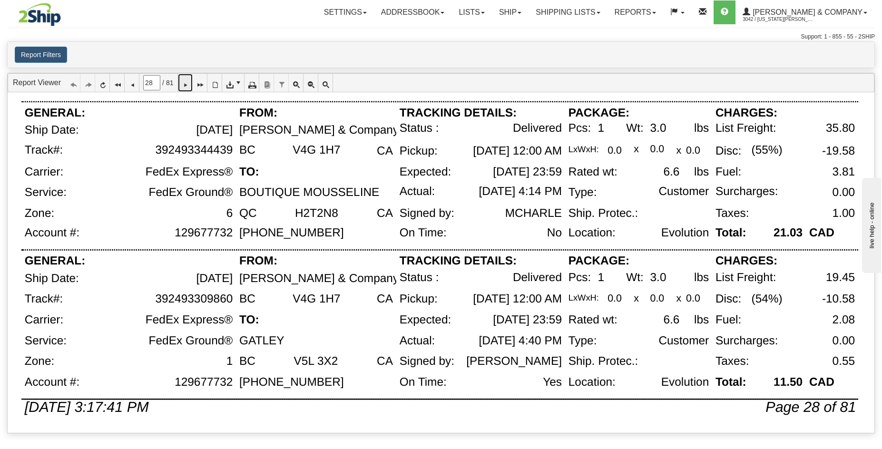
click at [190, 89] on link at bounding box center [185, 83] width 15 height 18
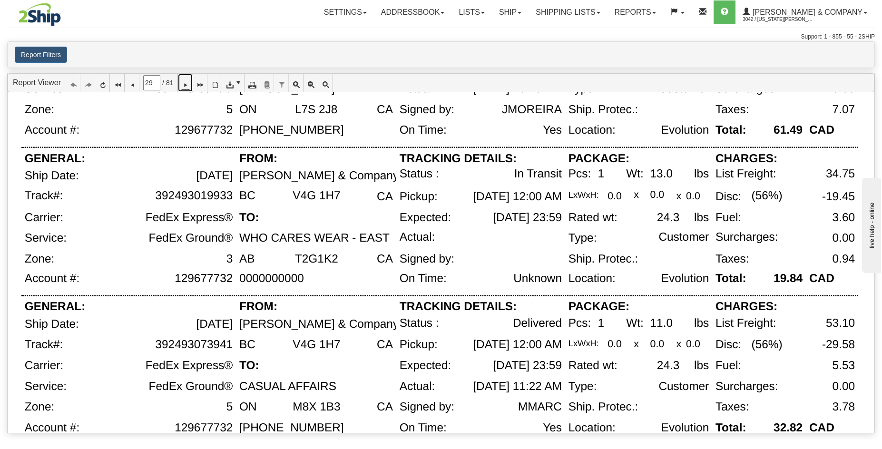
scroll to position [579, 0]
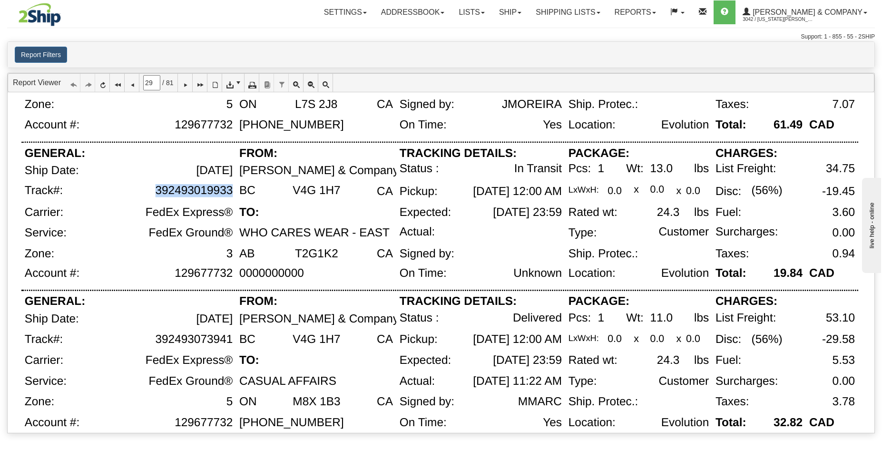
drag, startPoint x: 219, startPoint y: 193, endPoint x: 232, endPoint y: 193, distance: 12.9
click at [232, 193] on div "392493019933" at bounding box center [153, 195] width 166 height 22
copy div "392493019933"
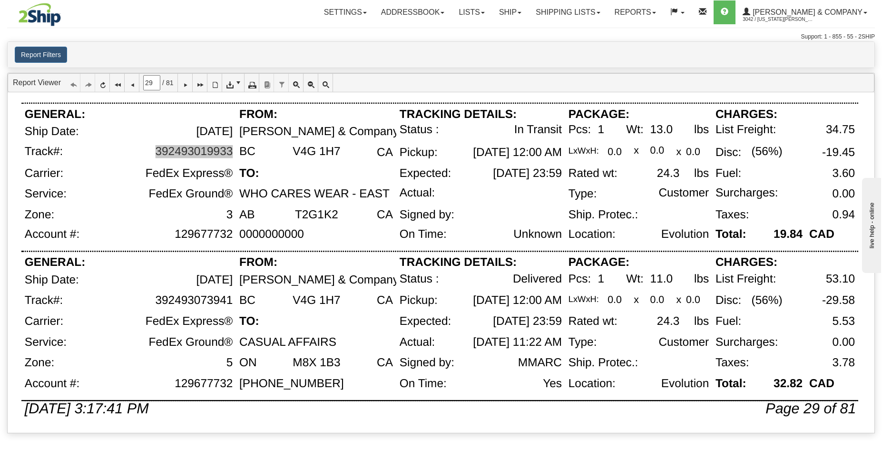
scroll to position [620, 0]
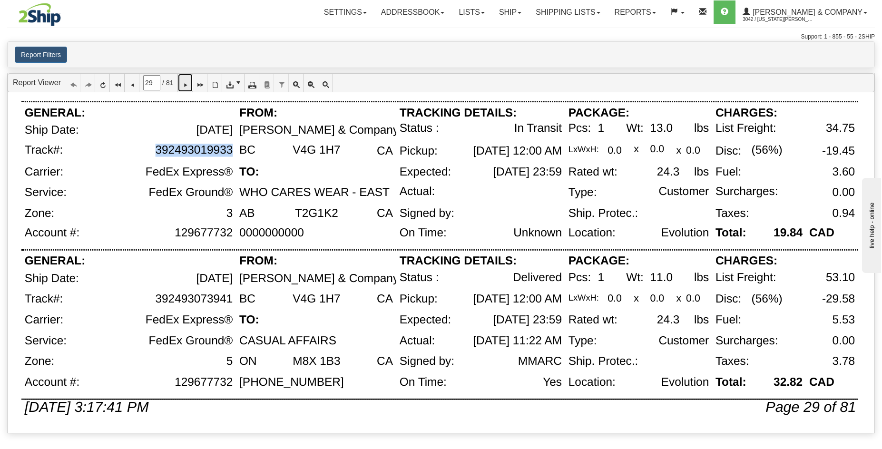
click at [188, 83] on icon at bounding box center [185, 82] width 7 height 7
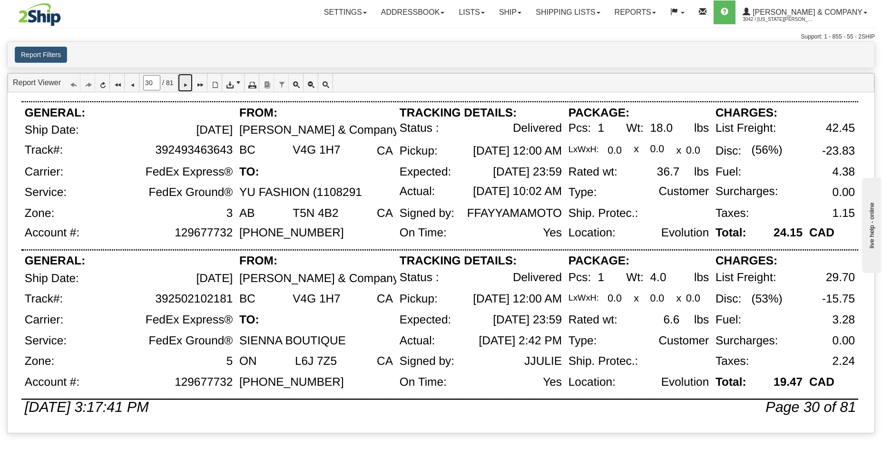
click at [188, 86] on icon at bounding box center [185, 82] width 7 height 7
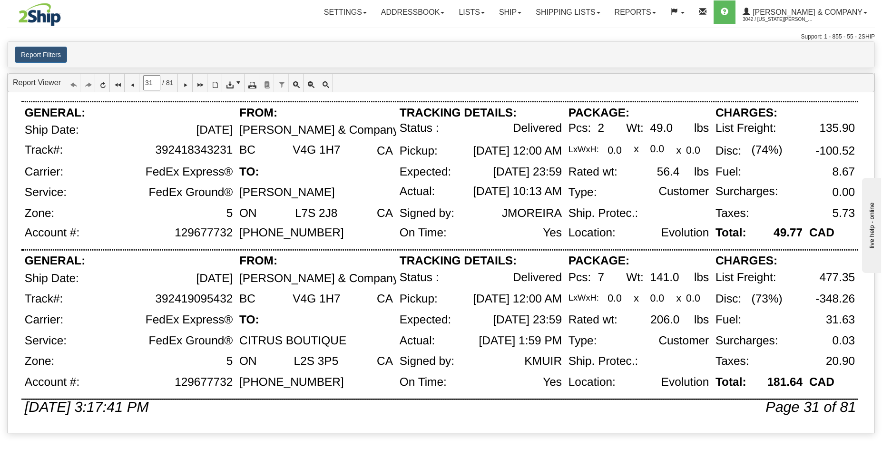
click at [190, 91] on div "129677732" at bounding box center [160, 89] width 151 height 23
click at [188, 86] on icon at bounding box center [185, 82] width 7 height 7
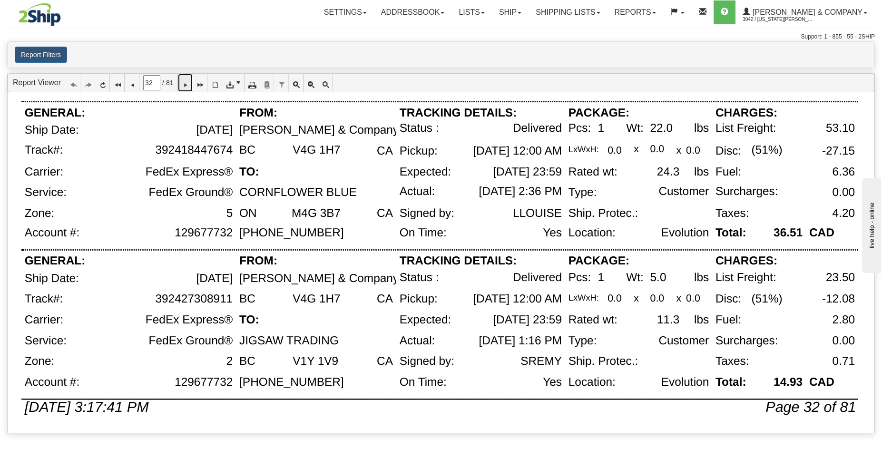
click at [188, 84] on icon at bounding box center [185, 82] width 7 height 7
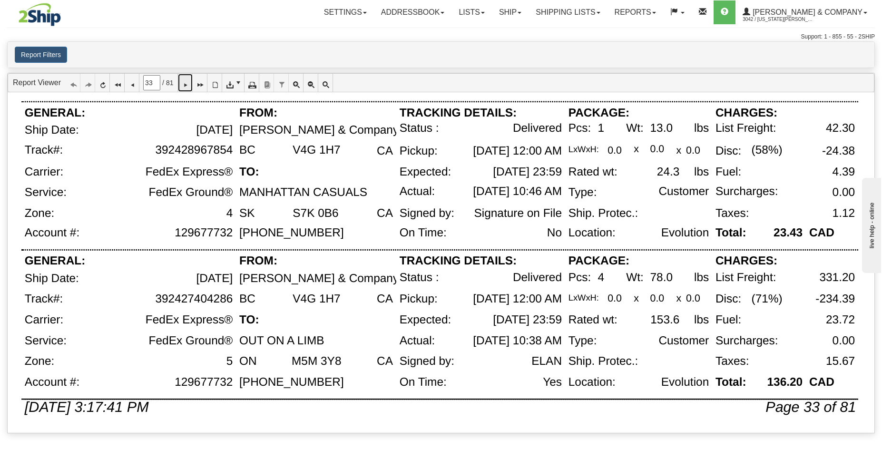
click at [188, 84] on icon at bounding box center [185, 82] width 7 height 7
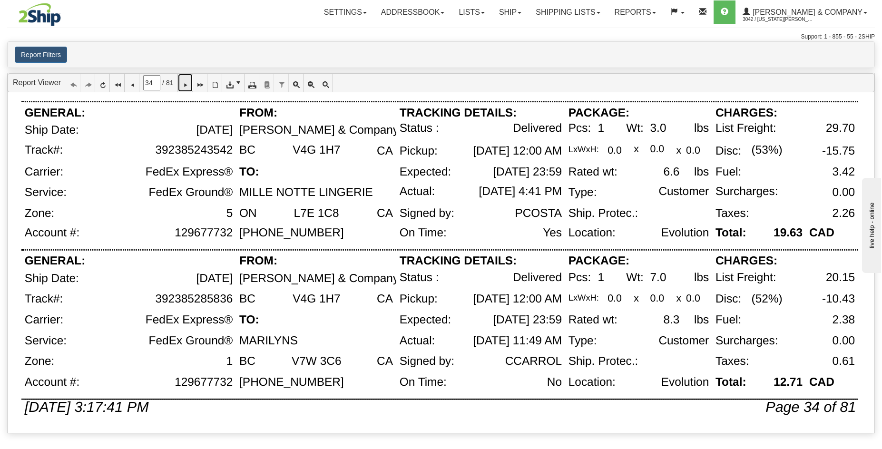
click at [188, 86] on icon at bounding box center [185, 82] width 7 height 7
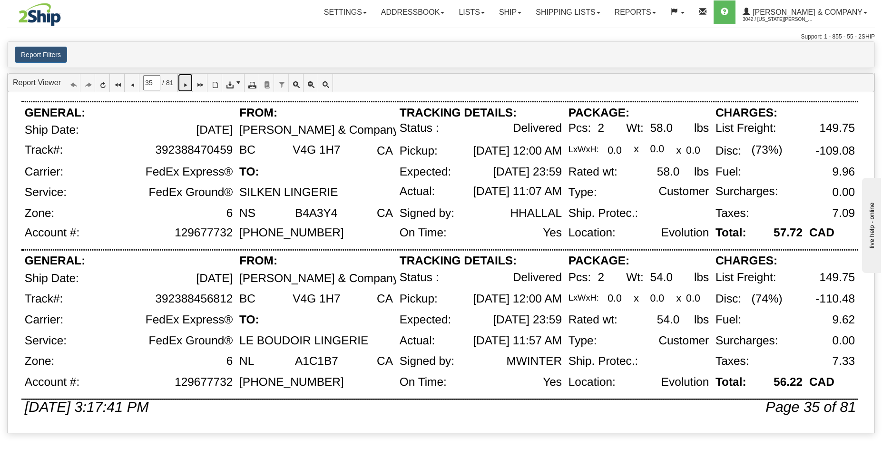
click at [188, 84] on icon at bounding box center [185, 82] width 7 height 7
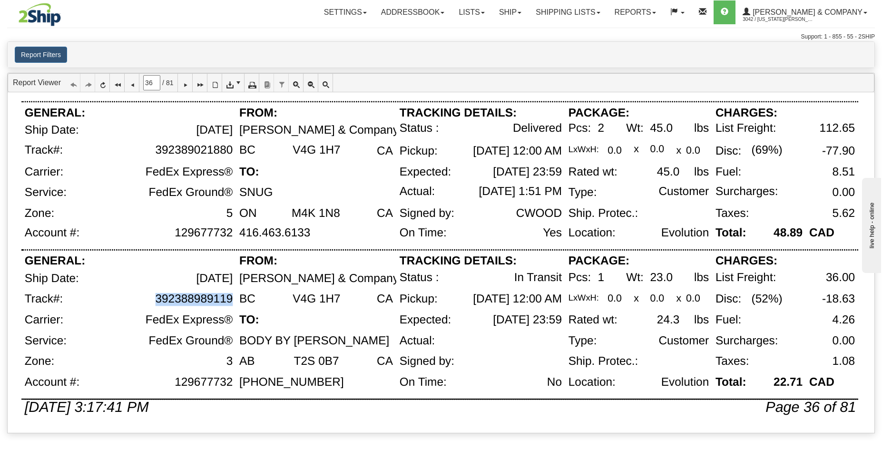
click at [231, 299] on div "392388989119" at bounding box center [153, 303] width 166 height 21
click at [188, 84] on icon at bounding box center [185, 82] width 7 height 7
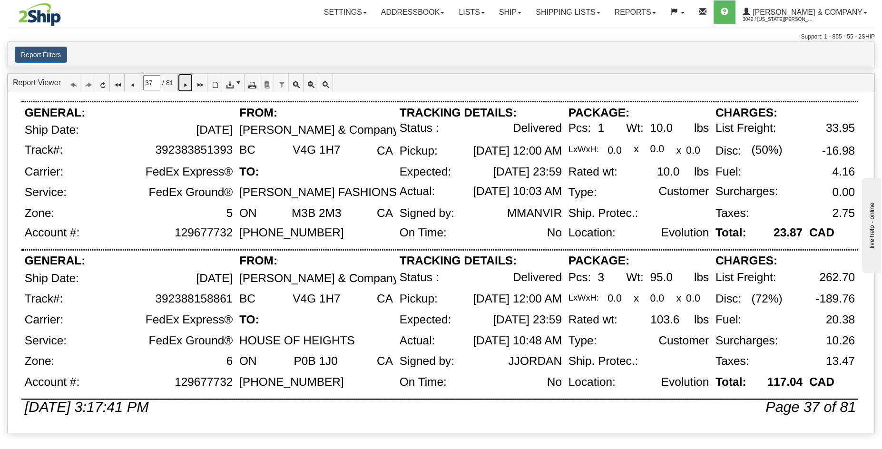
click at [193, 84] on link at bounding box center [185, 83] width 15 height 18
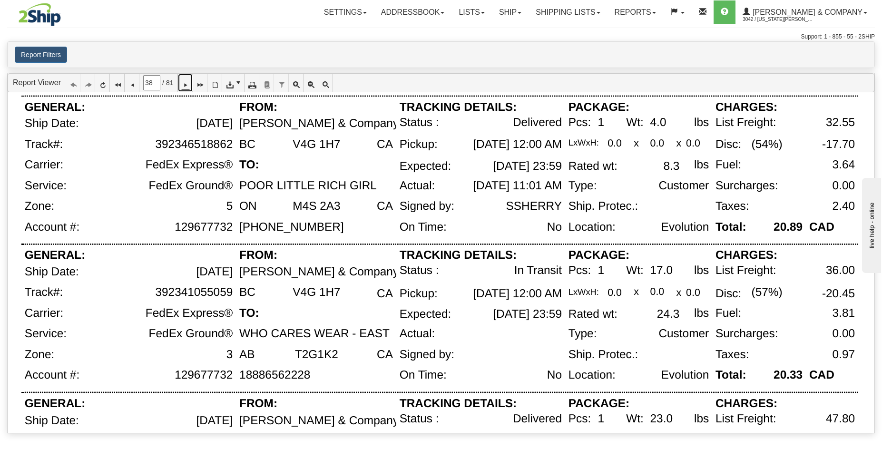
scroll to position [360, 0]
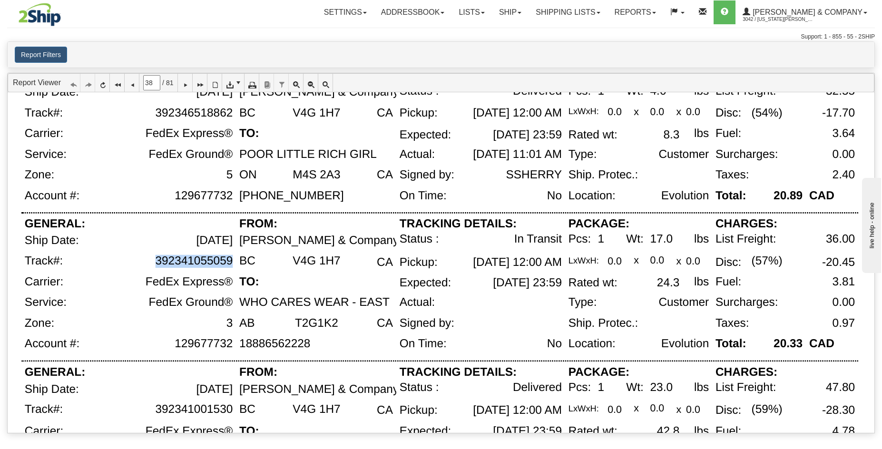
click at [231, 262] on div "392341055059" at bounding box center [153, 265] width 166 height 21
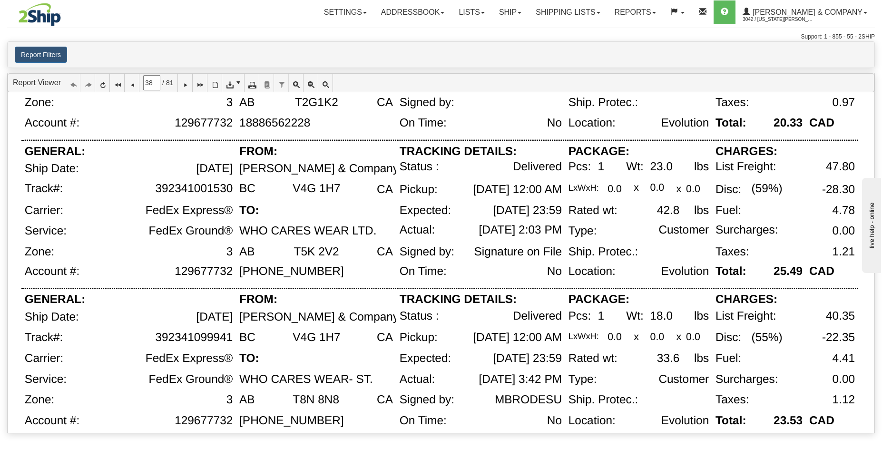
scroll to position [620, 0]
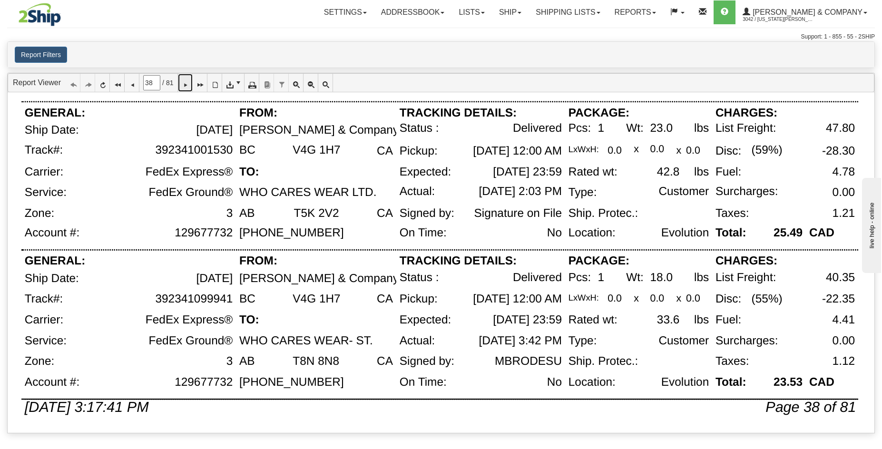
click at [188, 86] on icon at bounding box center [185, 82] width 7 height 7
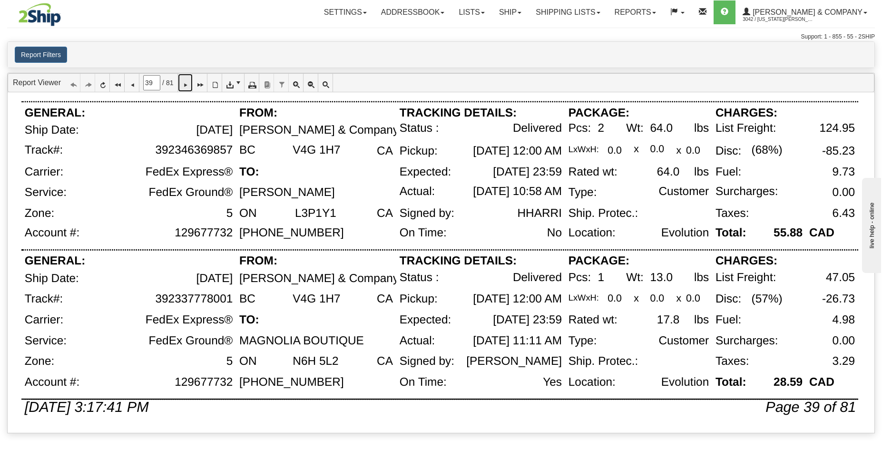
click at [188, 81] on icon at bounding box center [185, 82] width 7 height 7
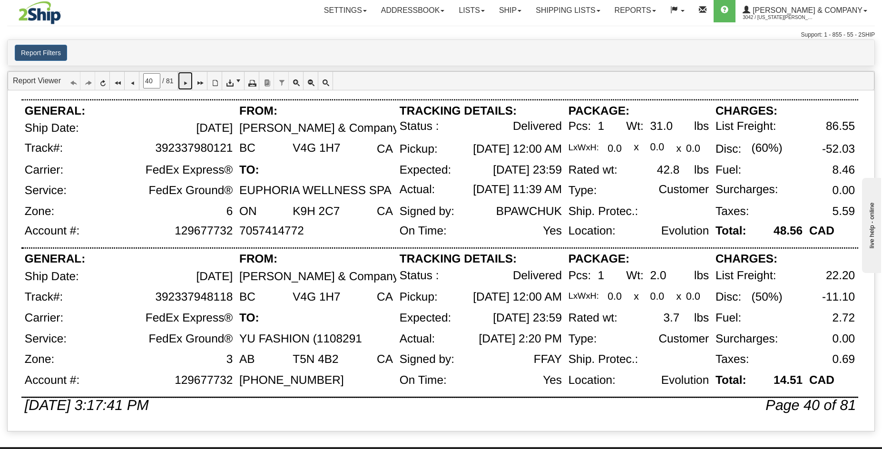
click at [188, 83] on icon at bounding box center [185, 81] width 7 height 7
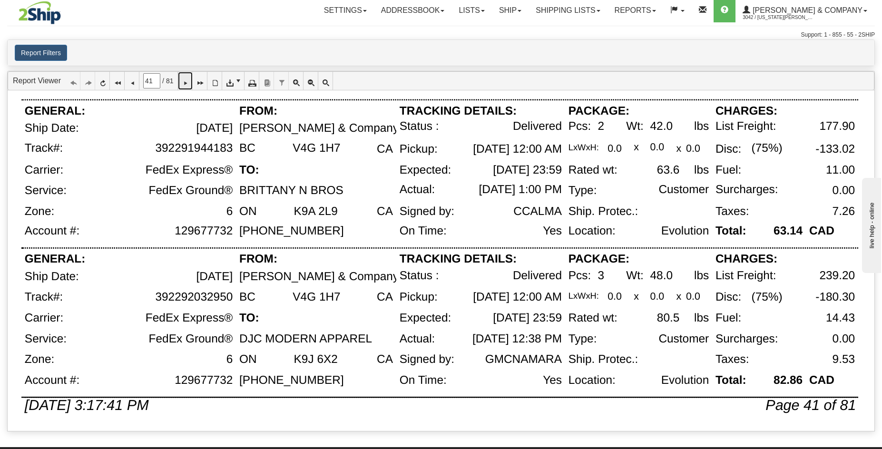
click at [188, 81] on icon at bounding box center [185, 81] width 7 height 7
click at [188, 83] on icon at bounding box center [185, 81] width 7 height 7
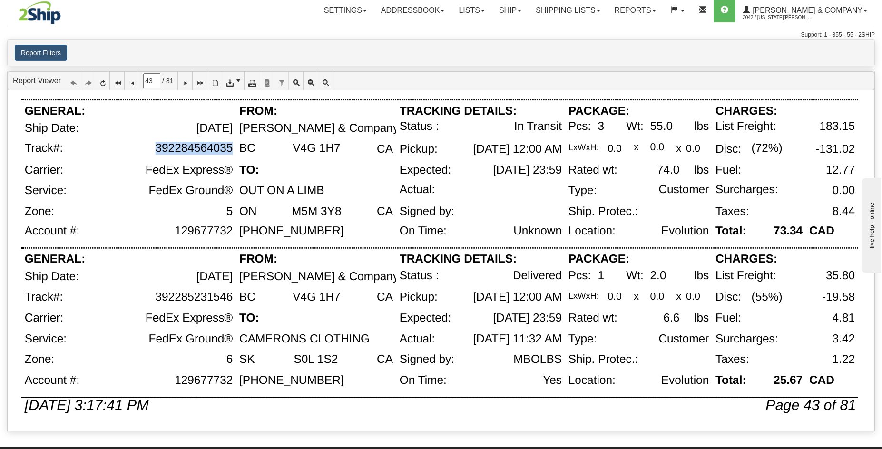
drag, startPoint x: 231, startPoint y: 149, endPoint x: 155, endPoint y: 151, distance: 76.2
click at [155, 151] on div "392284564035" at bounding box center [153, 153] width 166 height 22
click at [415, 135] on div "Status :" at bounding box center [422, 131] width 52 height 22
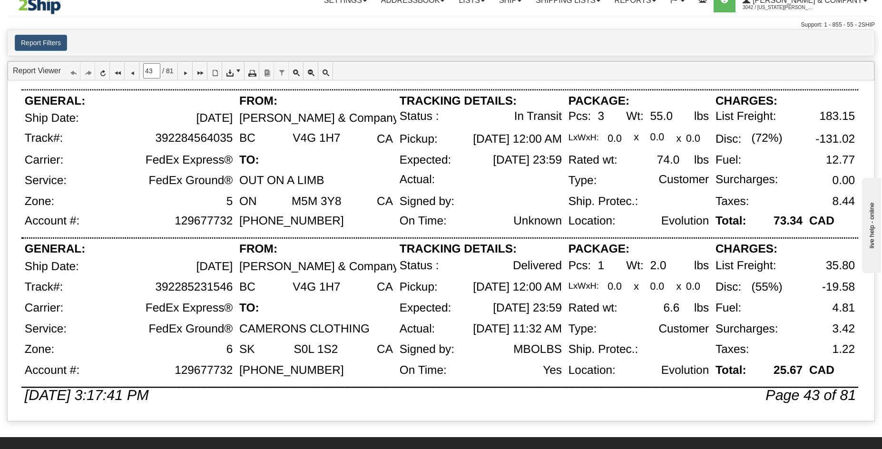
scroll to position [0, 0]
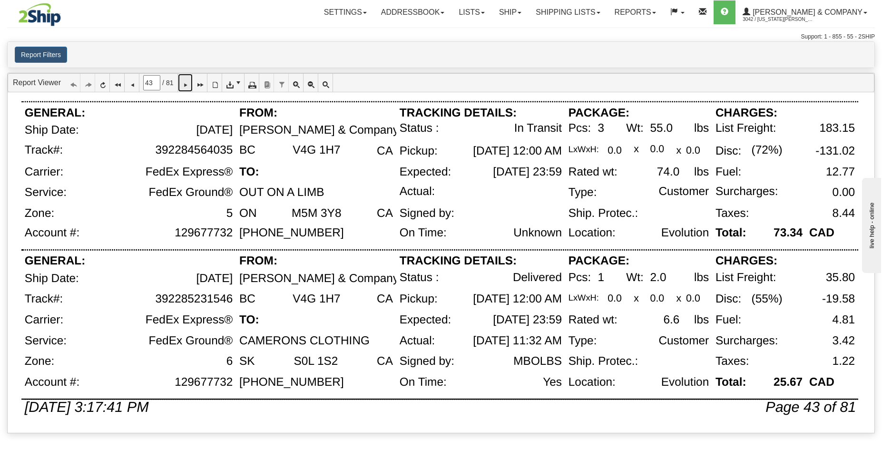
click at [188, 83] on icon at bounding box center [185, 82] width 7 height 7
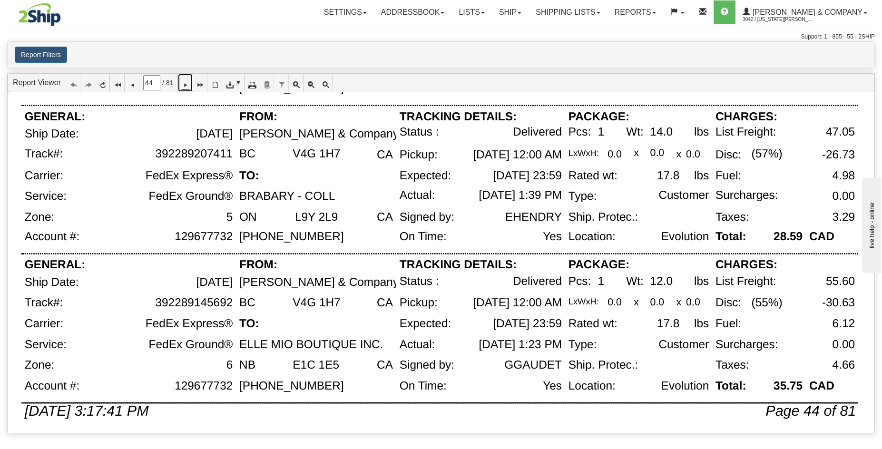
scroll to position [620, 0]
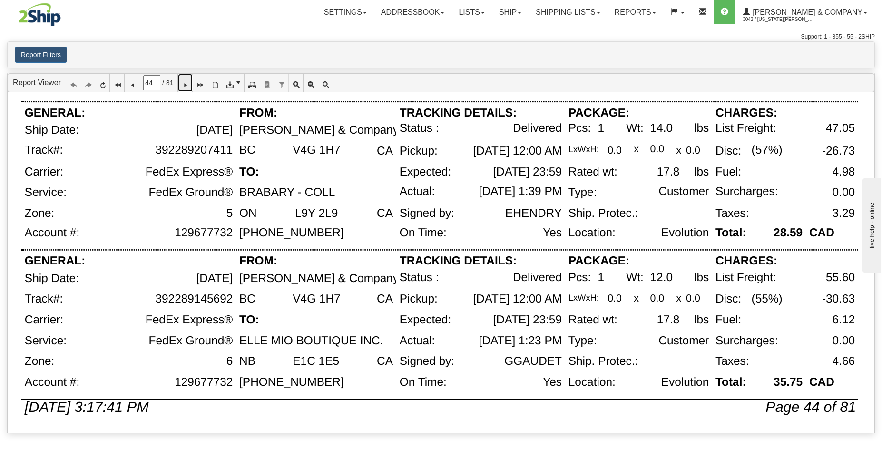
click at [188, 86] on icon at bounding box center [185, 82] width 7 height 7
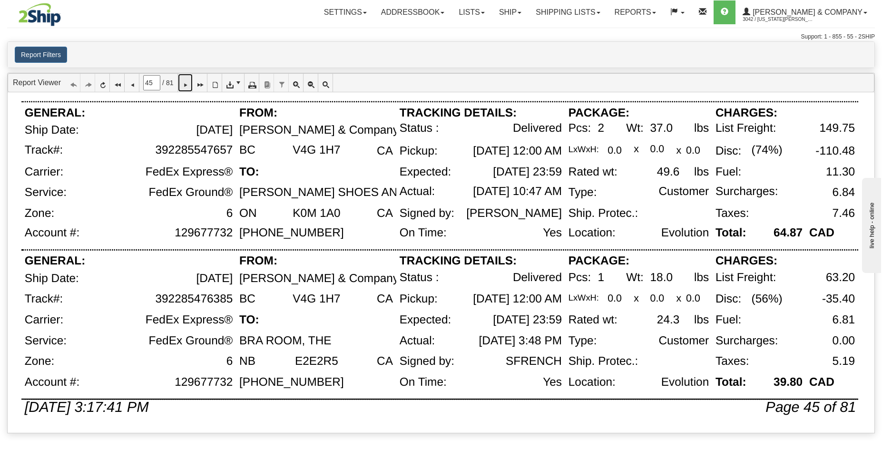
click at [188, 86] on icon at bounding box center [185, 82] width 7 height 7
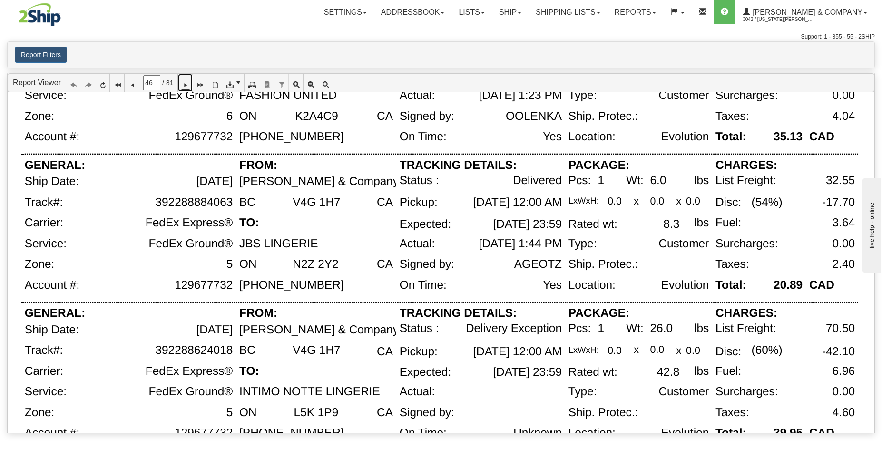
scroll to position [345, 0]
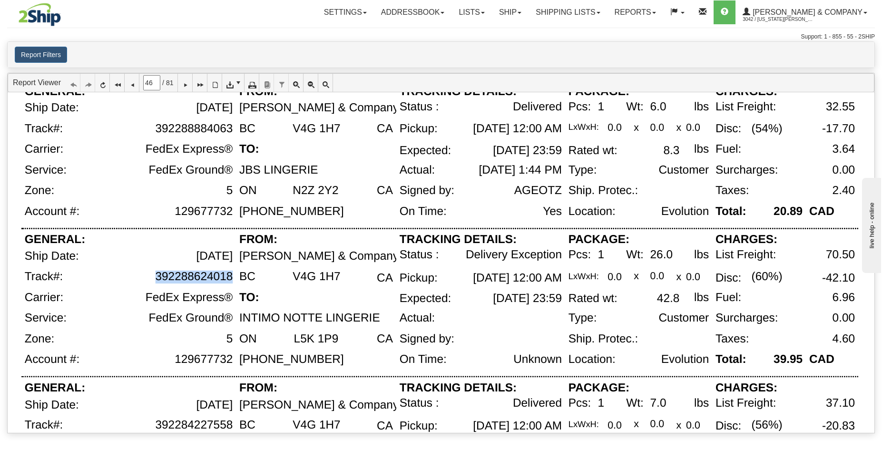
click at [232, 279] on div "392288624018" at bounding box center [153, 280] width 166 height 21
click at [378, 318] on div "INTIMO NOTTE LINGERIE" at bounding box center [316, 322] width 160 height 21
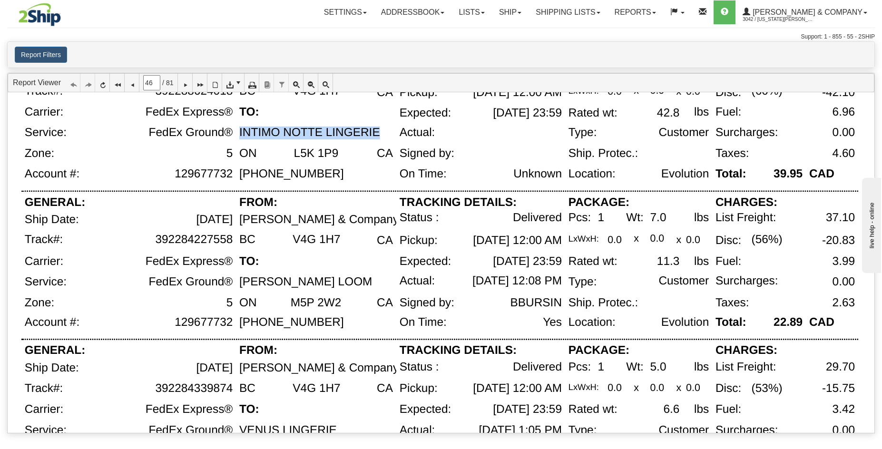
scroll to position [620, 0]
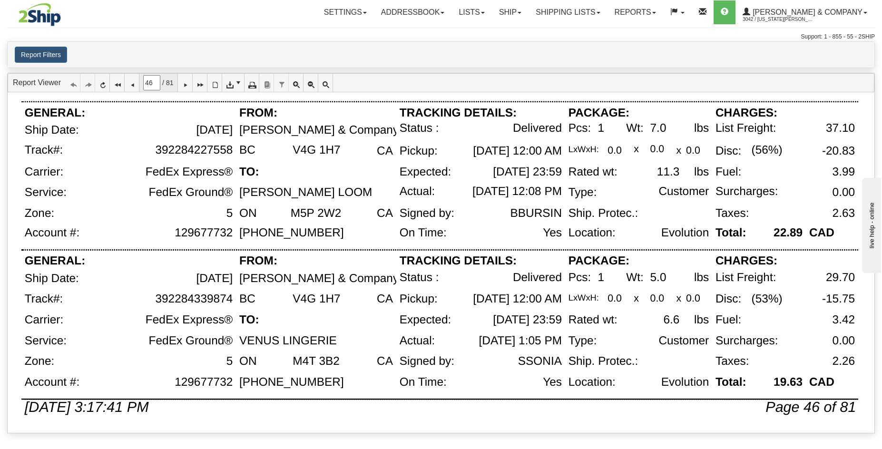
click at [178, 83] on span "46 / 81" at bounding box center [158, 83] width 38 height 18
click at [188, 82] on icon at bounding box center [185, 82] width 7 height 7
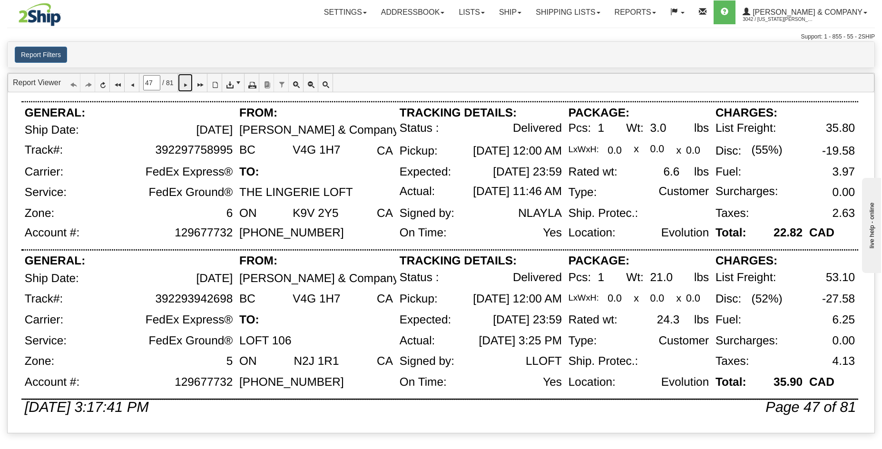
click at [188, 85] on icon at bounding box center [185, 82] width 7 height 7
click at [188, 84] on icon at bounding box center [185, 82] width 7 height 7
drag, startPoint x: 191, startPoint y: 80, endPoint x: 211, endPoint y: 94, distance: 24.6
click at [188, 80] on icon at bounding box center [185, 82] width 7 height 7
click at [188, 82] on icon at bounding box center [185, 82] width 7 height 7
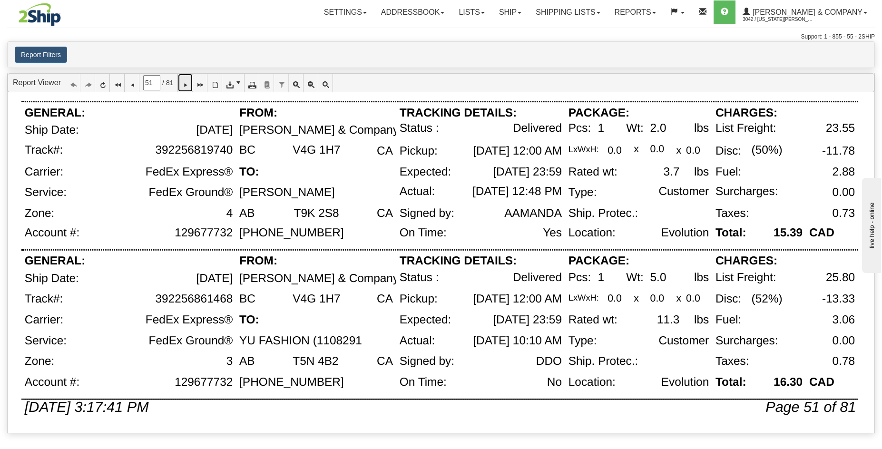
click at [188, 86] on icon at bounding box center [185, 82] width 7 height 7
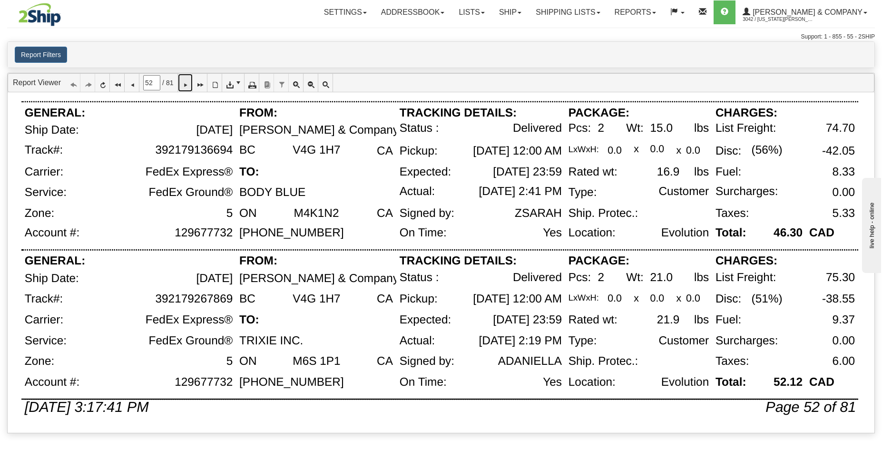
click at [188, 86] on icon at bounding box center [185, 82] width 7 height 7
click at [188, 85] on icon at bounding box center [185, 82] width 7 height 7
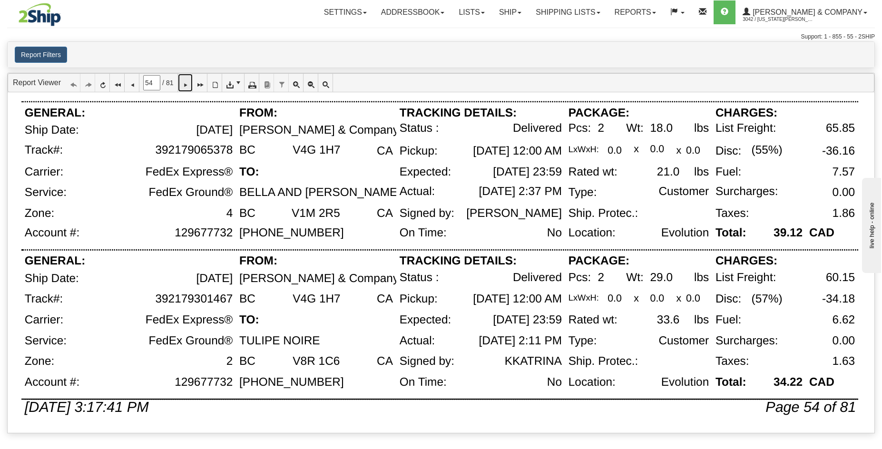
click at [188, 86] on icon at bounding box center [185, 82] width 7 height 7
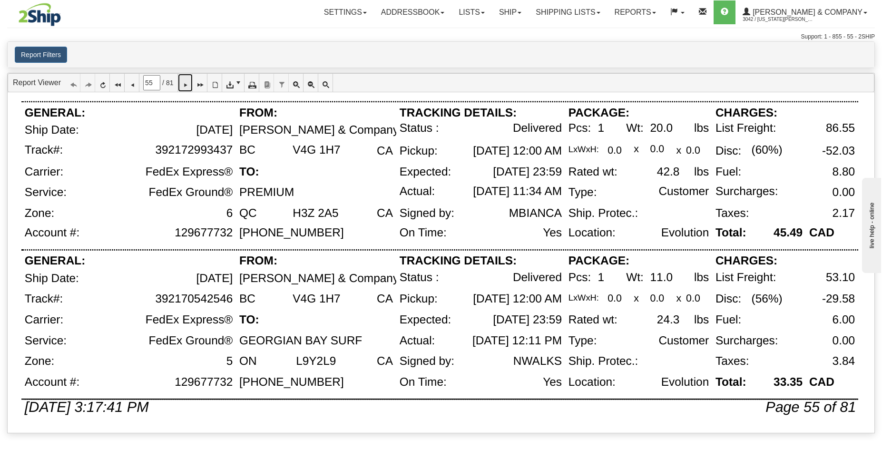
click at [188, 86] on icon at bounding box center [185, 82] width 7 height 7
click at [187, 82] on icon at bounding box center [185, 82] width 7 height 7
click at [188, 84] on icon at bounding box center [185, 82] width 7 height 7
click at [186, 83] on link at bounding box center [185, 83] width 15 height 18
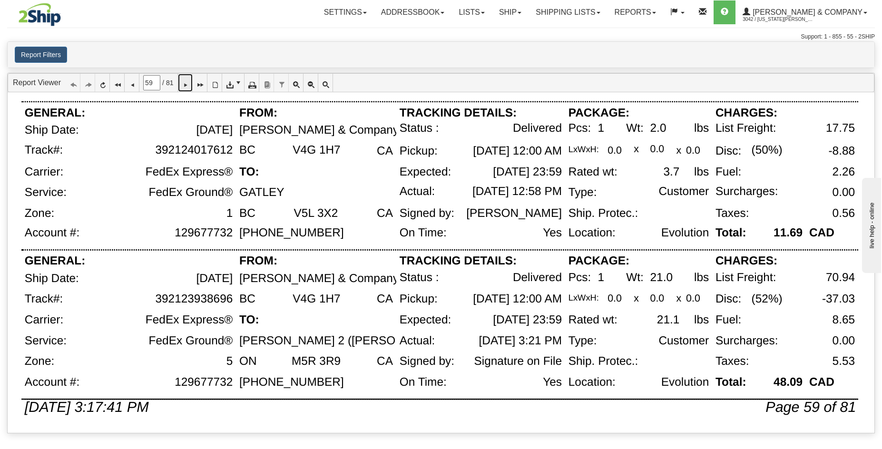
click at [186, 81] on link at bounding box center [185, 83] width 15 height 18
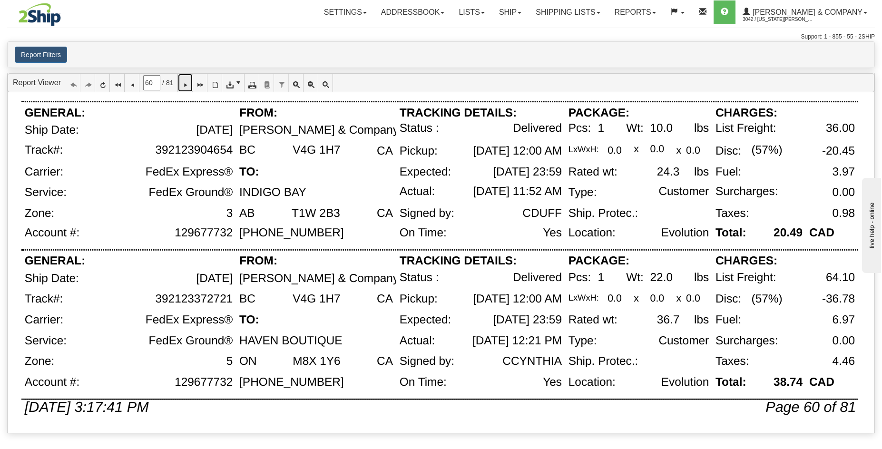
click at [188, 86] on icon at bounding box center [185, 82] width 7 height 7
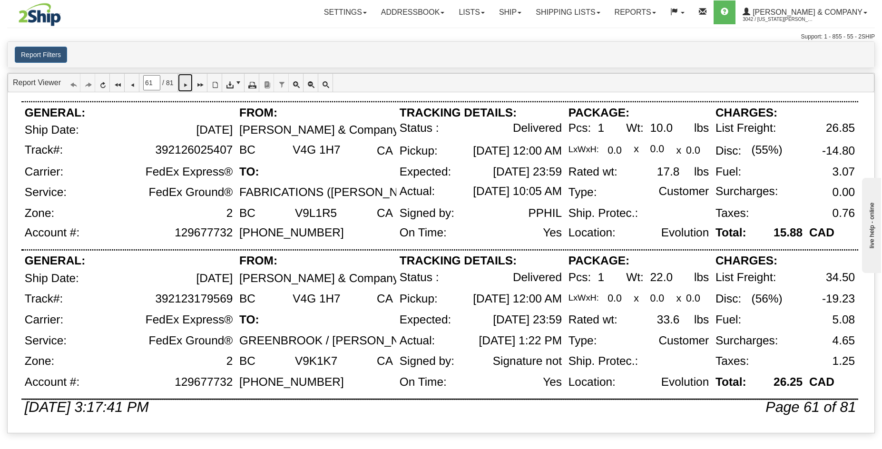
click at [188, 82] on icon at bounding box center [185, 82] width 7 height 7
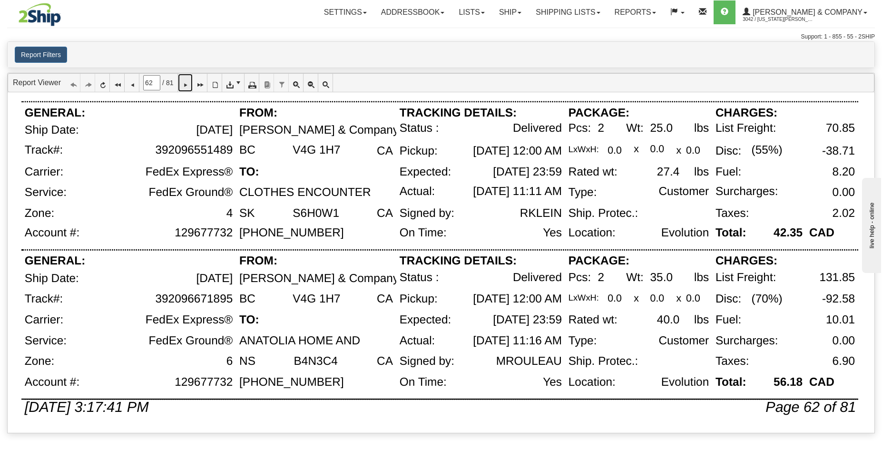
click at [188, 83] on icon at bounding box center [185, 82] width 7 height 7
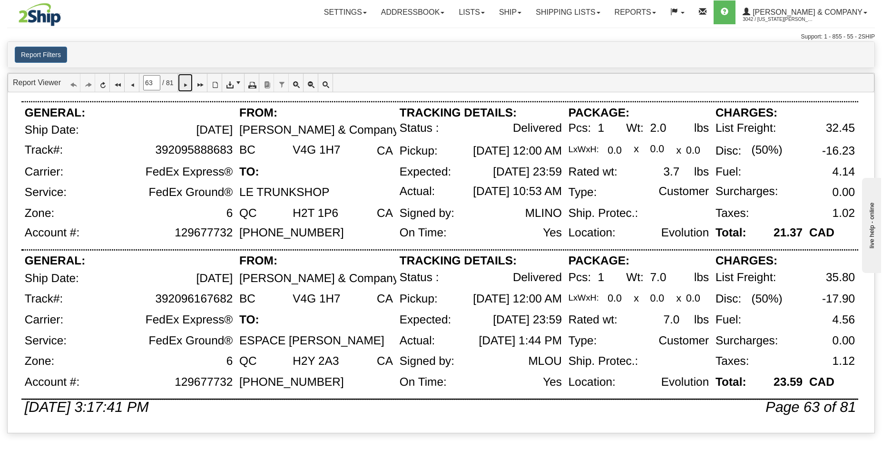
click at [188, 80] on icon at bounding box center [185, 82] width 7 height 7
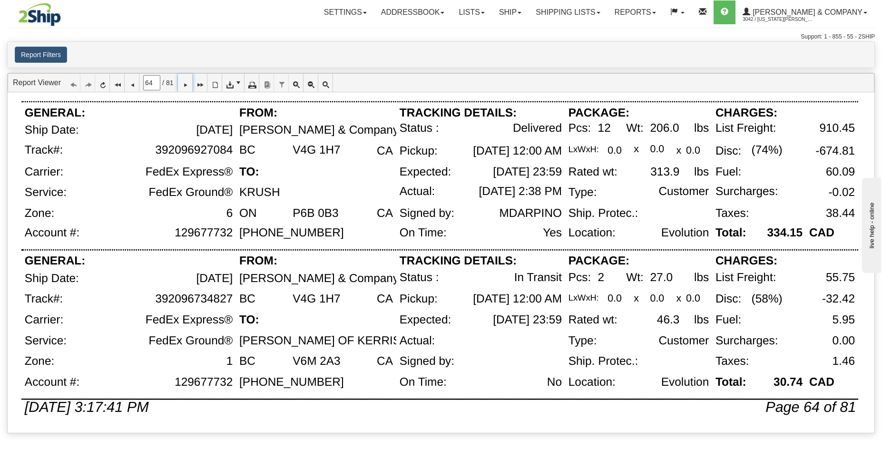
click at [235, 302] on div "392096734827" at bounding box center [153, 303] width 166 height 21
click at [232, 300] on div "392096734827" at bounding box center [153, 303] width 166 height 21
click at [188, 82] on icon at bounding box center [185, 82] width 7 height 7
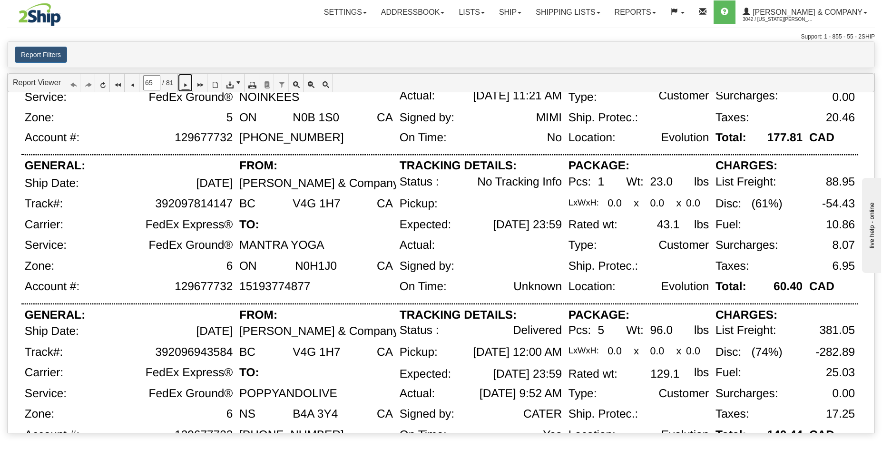
scroll to position [120, 0]
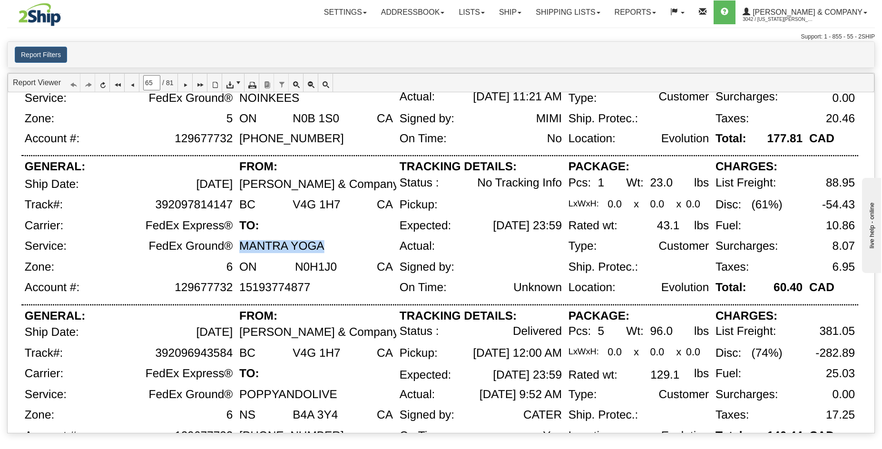
drag, startPoint x: 336, startPoint y: 249, endPoint x: 322, endPoint y: 247, distance: 13.5
click at [322, 247] on div "MANTRA YOGA" at bounding box center [316, 250] width 160 height 21
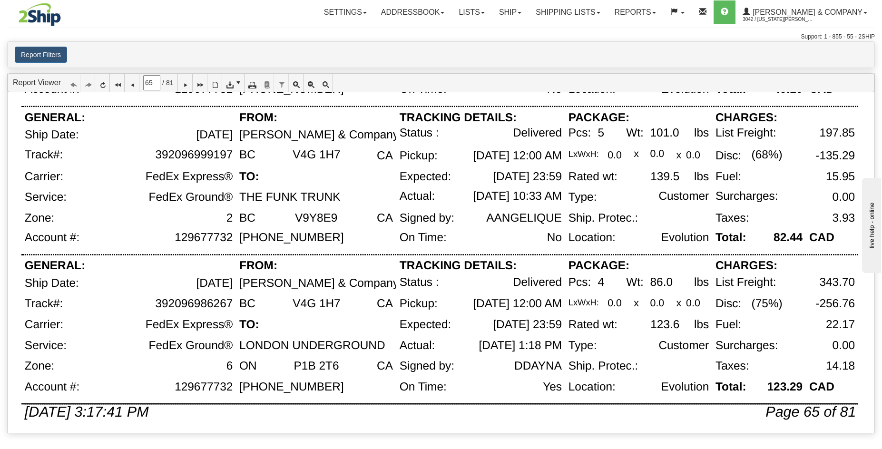
scroll to position [620, 0]
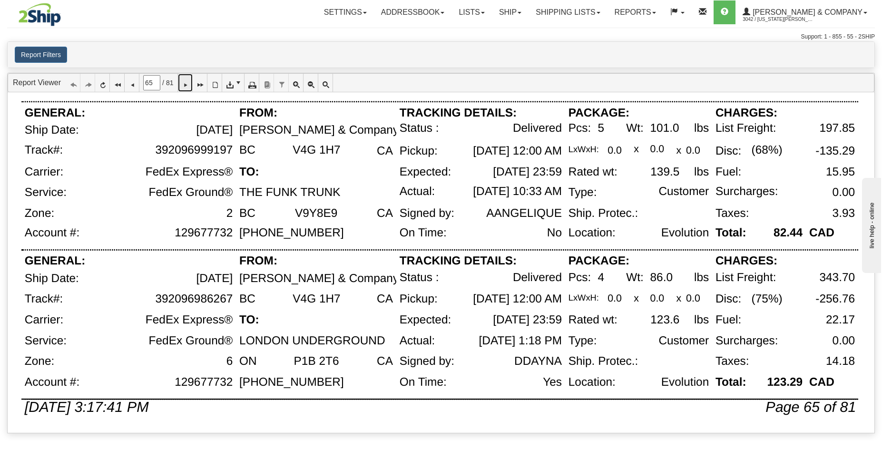
click at [188, 86] on icon at bounding box center [185, 82] width 7 height 7
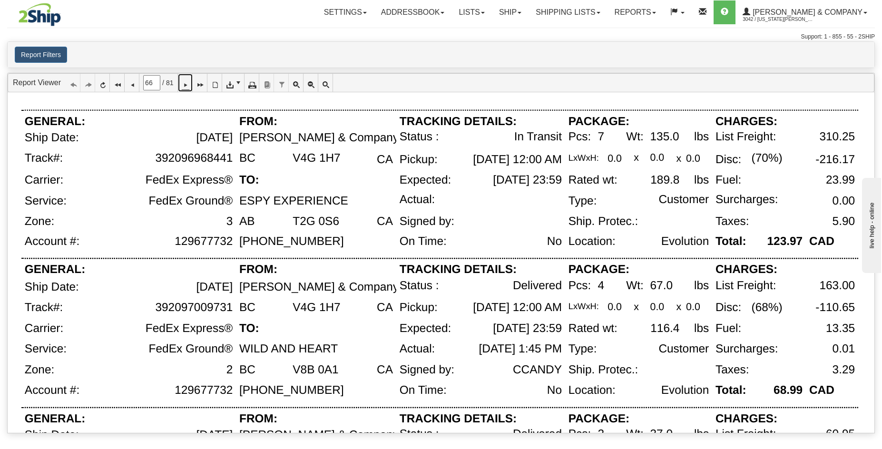
scroll to position [11, 0]
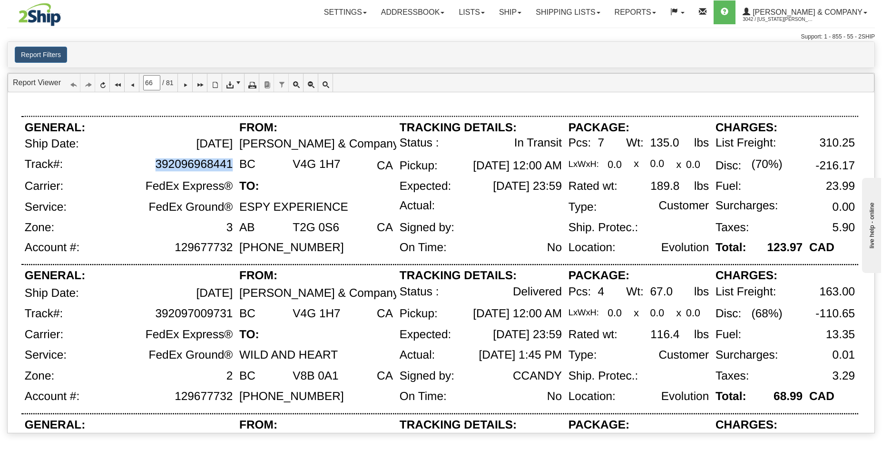
drag, startPoint x: 231, startPoint y: 164, endPoint x: 155, endPoint y: 163, distance: 76.6
click at [155, 163] on div "392096968441" at bounding box center [194, 164] width 78 height 13
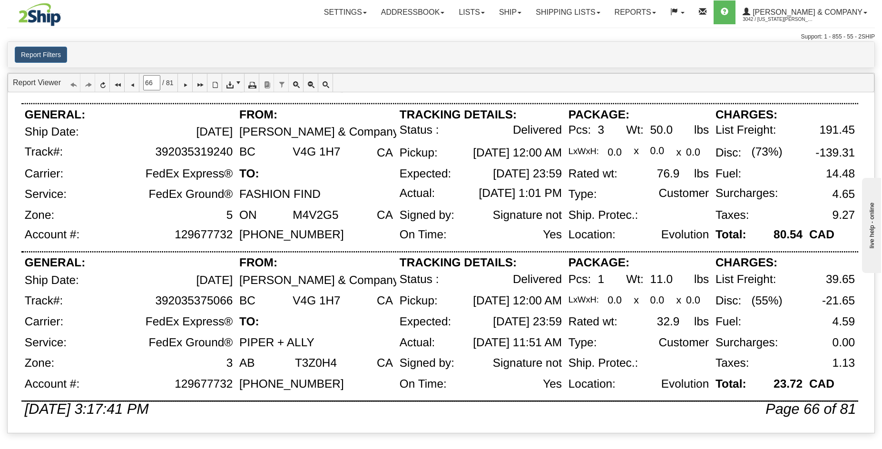
scroll to position [620, 0]
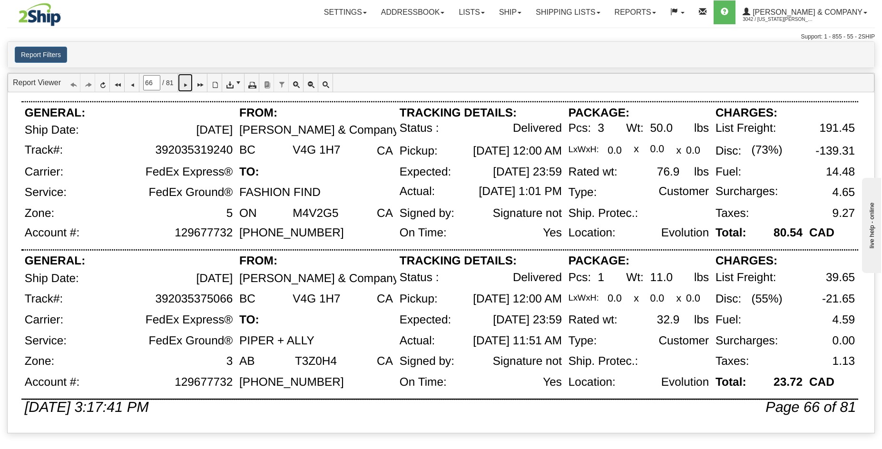
click at [188, 84] on icon at bounding box center [185, 82] width 7 height 7
click at [188, 86] on icon at bounding box center [185, 82] width 7 height 7
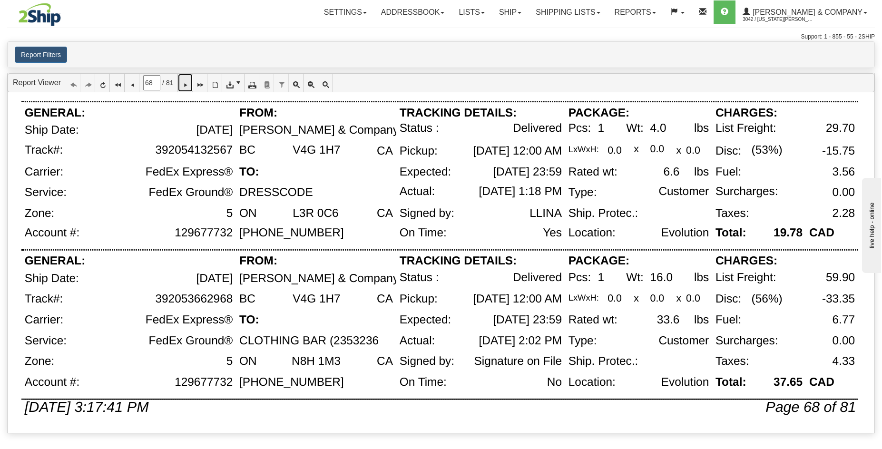
click at [188, 84] on icon at bounding box center [185, 82] width 7 height 7
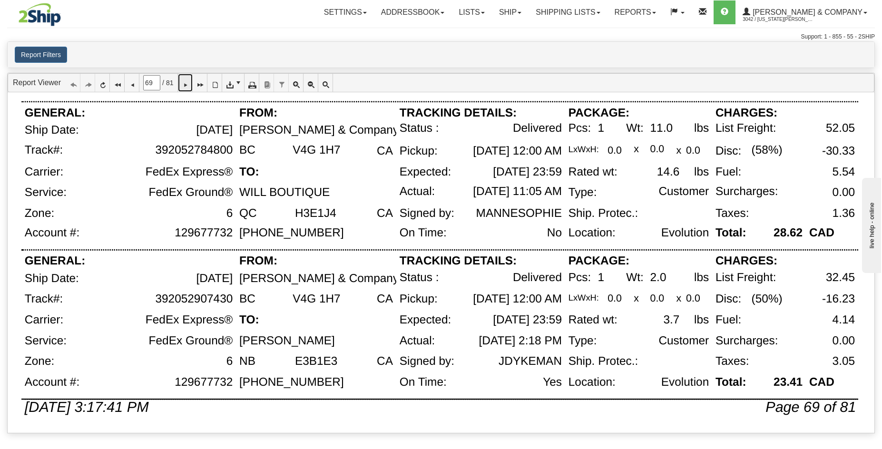
click at [188, 86] on icon at bounding box center [185, 82] width 7 height 7
click at [187, 80] on icon at bounding box center [185, 82] width 7 height 7
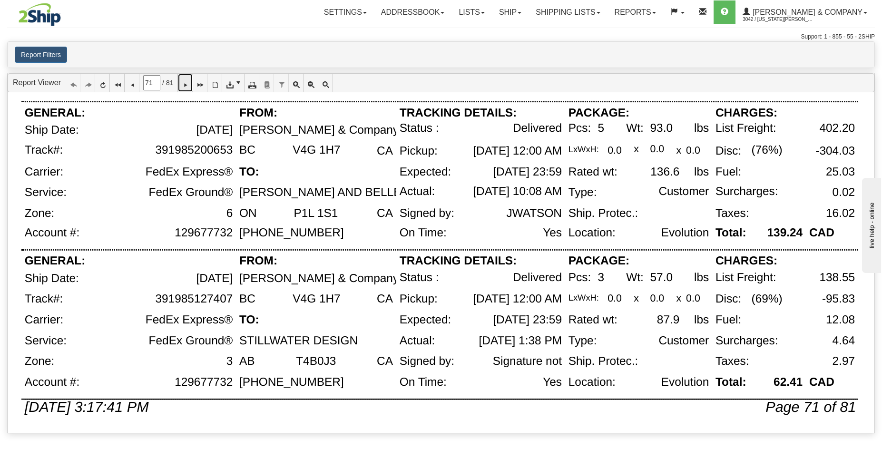
click at [185, 81] on link at bounding box center [185, 83] width 15 height 18
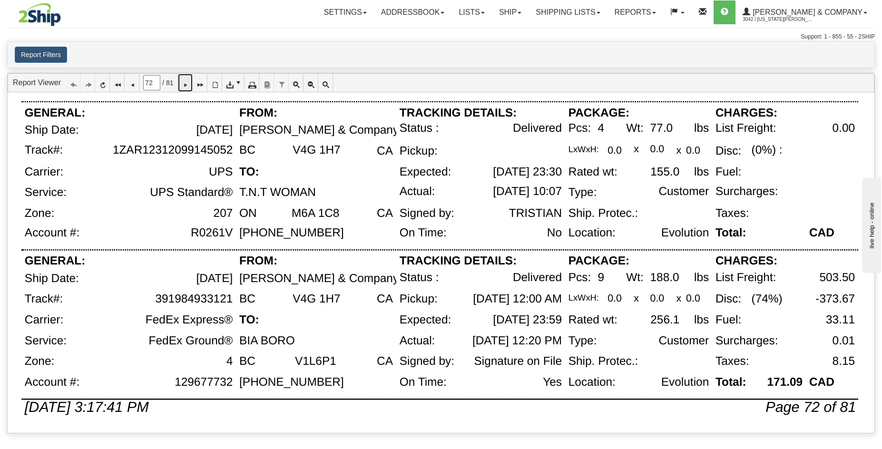
click at [188, 86] on icon at bounding box center [185, 82] width 7 height 7
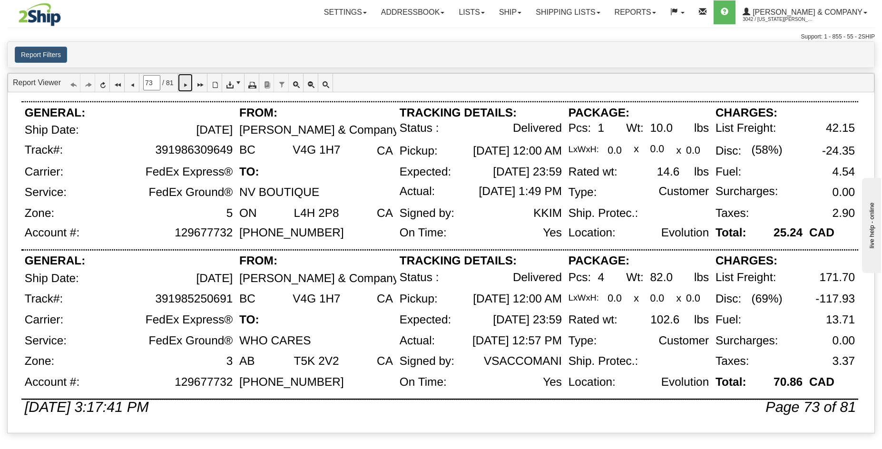
click at [188, 84] on icon at bounding box center [185, 82] width 7 height 7
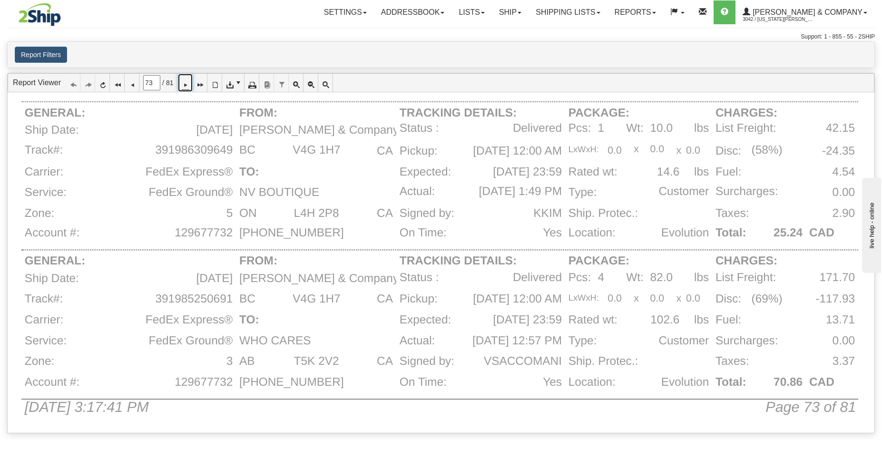
type input "74"
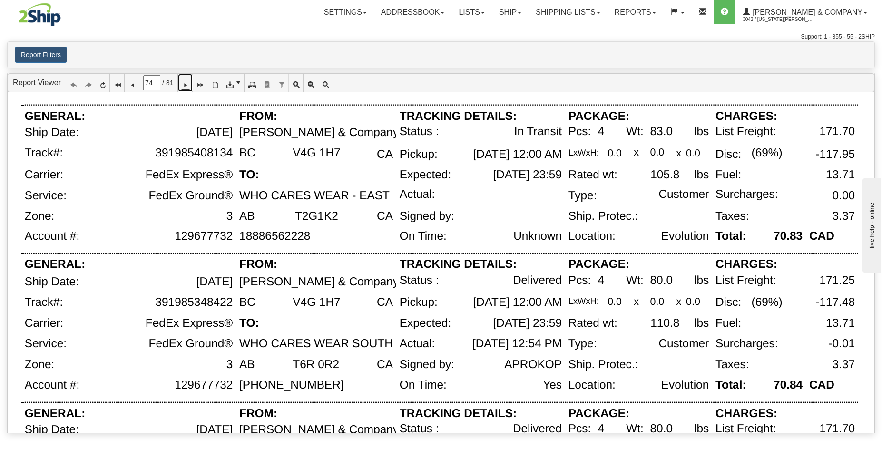
scroll to position [22, 0]
drag, startPoint x: 231, startPoint y: 152, endPoint x: 140, endPoint y: 152, distance: 90.9
click at [143, 153] on div "391985408134" at bounding box center [153, 159] width 166 height 22
